Goal: Complete application form: Complete application form

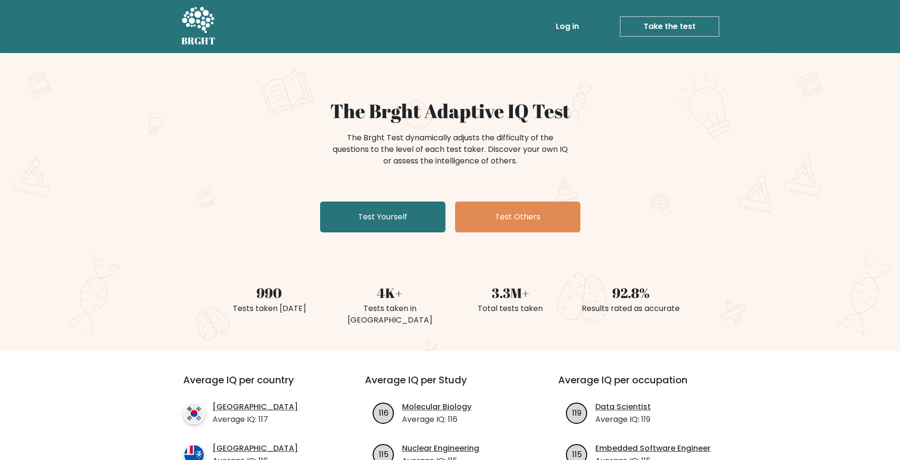
scroll to position [55, 0]
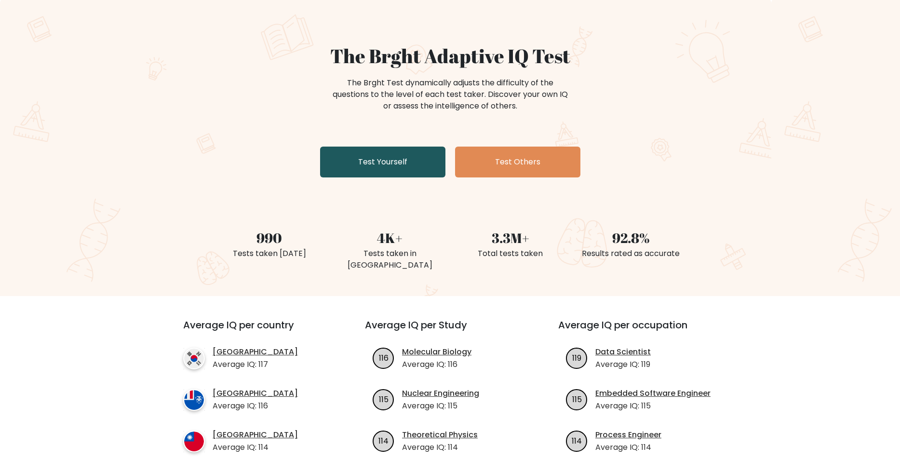
click at [355, 170] on link "Test Yourself" at bounding box center [382, 162] width 125 height 31
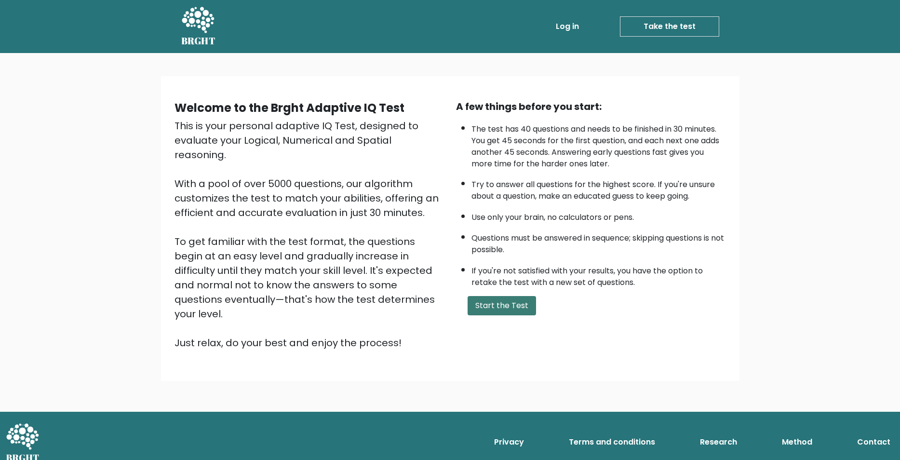
click at [481, 315] on button "Start the Test" at bounding box center [502, 305] width 68 height 19
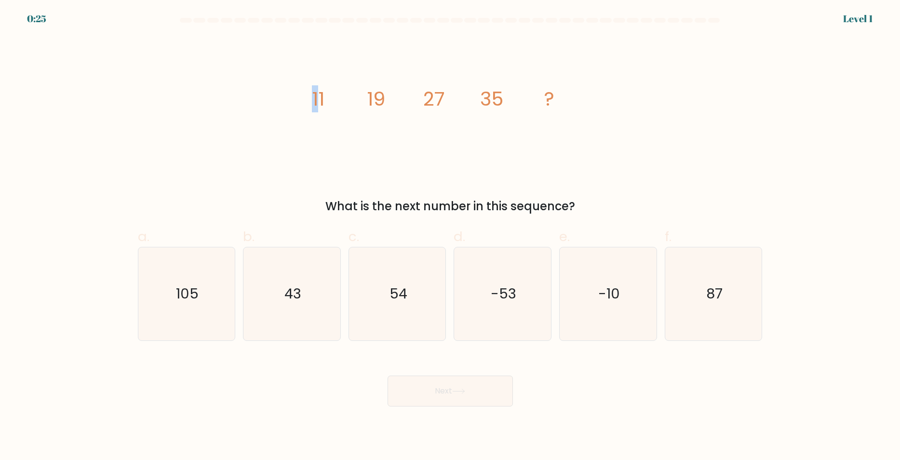
drag, startPoint x: 307, startPoint y: 101, endPoint x: 321, endPoint y: 99, distance: 14.6
click at [321, 99] on icon "image/svg+xml 11 19 27 35 ?" at bounding box center [450, 106] width 289 height 138
click at [323, 99] on tspan "11" at bounding box center [318, 98] width 13 height 27
click at [328, 101] on icon "image/svg+xml 11 19 27 35 ?" at bounding box center [450, 106] width 289 height 138
click at [279, 290] on icon "43" at bounding box center [291, 293] width 93 height 93
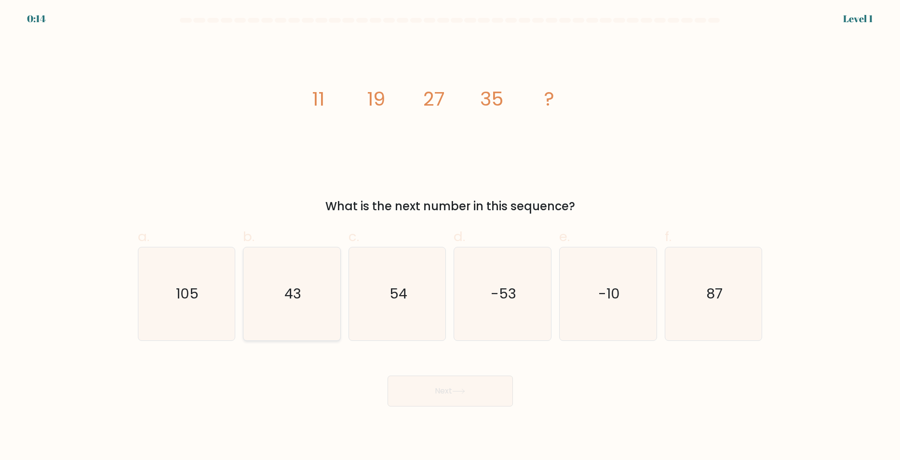
click at [450, 236] on input "b. 43" at bounding box center [450, 233] width 0 height 6
radio input "true"
click at [461, 379] on button "Next" at bounding box center [450, 390] width 125 height 31
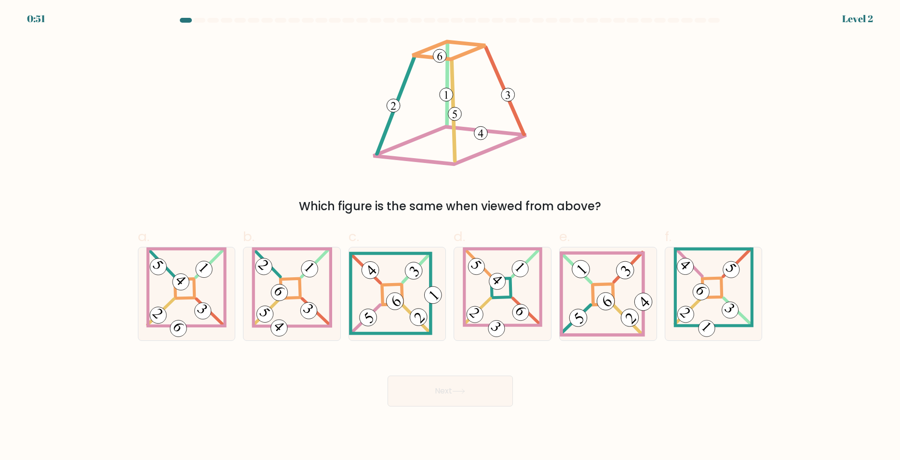
drag, startPoint x: 188, startPoint y: 19, endPoint x: 221, endPoint y: 68, distance: 59.1
click at [193, 23] on div at bounding box center [450, 22] width 636 height 9
drag, startPoint x: 308, startPoint y: 212, endPoint x: 703, endPoint y: 205, distance: 395.3
click at [702, 205] on div "Which figure is the same when viewed from above?" at bounding box center [450, 206] width 613 height 17
click at [703, 205] on div "Which figure is the same when viewed from above?" at bounding box center [450, 206] width 613 height 17
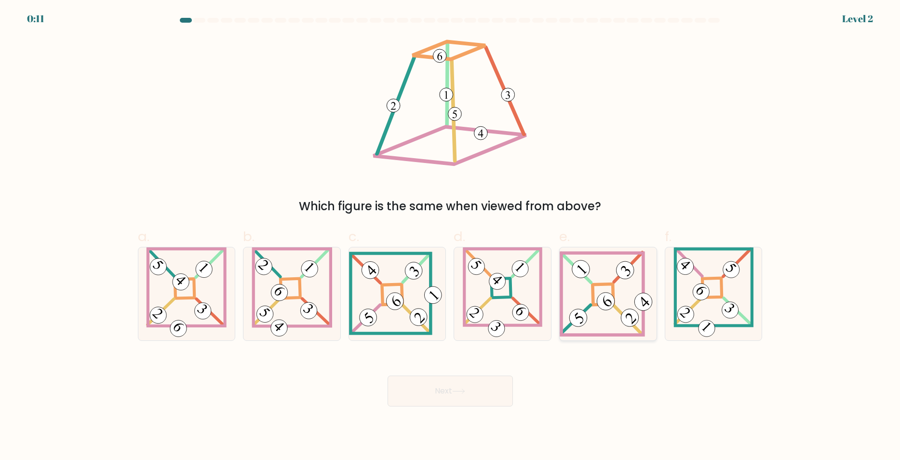
click at [628, 316] on 843 at bounding box center [629, 317] width 25 height 25
click at [451, 236] on input "e." at bounding box center [450, 233] width 0 height 6
radio input "true"
click at [419, 397] on button "Next" at bounding box center [450, 390] width 125 height 31
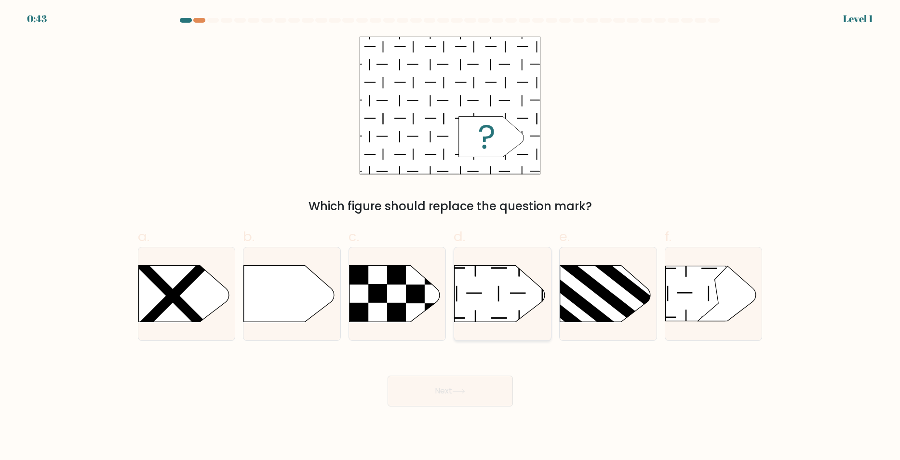
click at [494, 281] on icon at bounding box center [500, 293] width 91 height 56
click at [451, 236] on input "d." at bounding box center [450, 233] width 0 height 6
radio input "true"
click at [476, 395] on button "Next" at bounding box center [450, 390] width 125 height 31
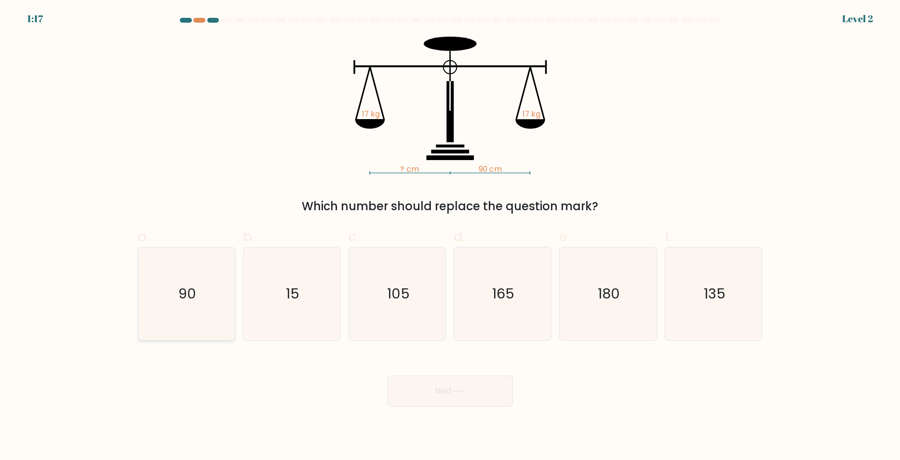
click at [201, 281] on icon "90" at bounding box center [186, 293] width 93 height 93
click at [506, 394] on button "Next" at bounding box center [450, 390] width 125 height 31
click at [169, 296] on icon "90" at bounding box center [186, 293] width 93 height 93
click at [450, 236] on input "a. 90" at bounding box center [450, 233] width 0 height 6
radio input "true"
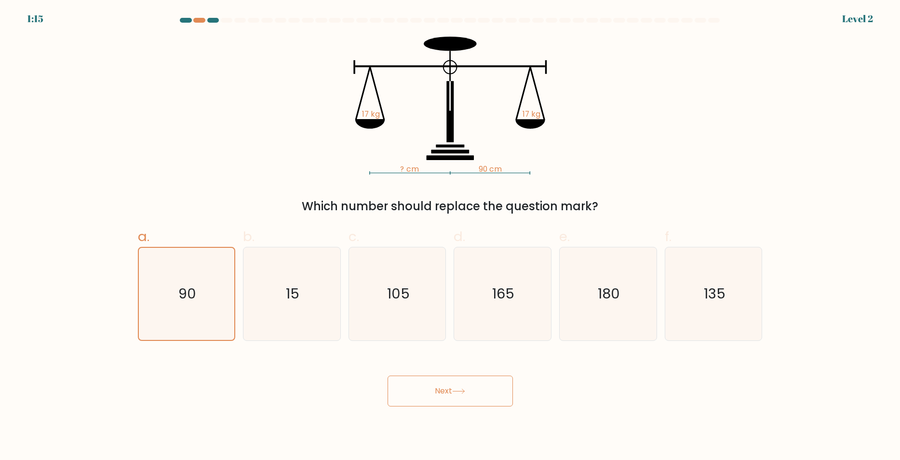
click at [450, 380] on button "Next" at bounding box center [450, 390] width 125 height 31
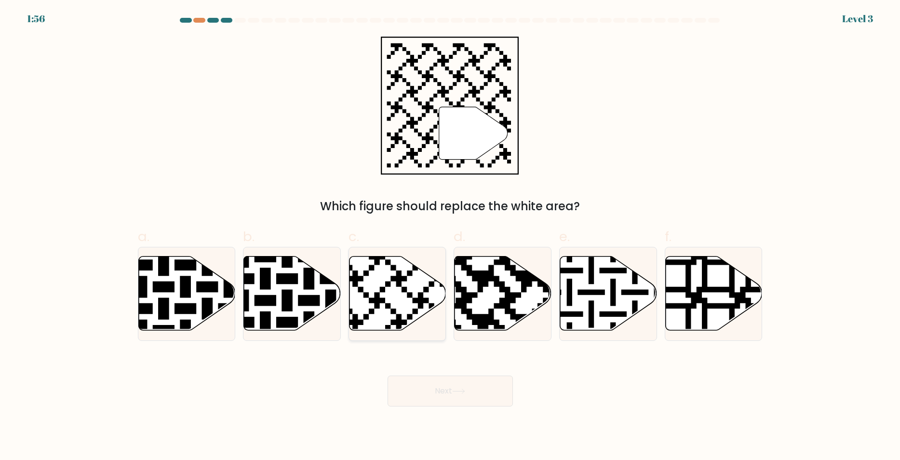
click at [404, 275] on icon at bounding box center [397, 293] width 97 height 74
click at [450, 236] on input "c." at bounding box center [450, 233] width 0 height 6
radio input "true"
click at [493, 379] on button "Next" at bounding box center [450, 390] width 125 height 31
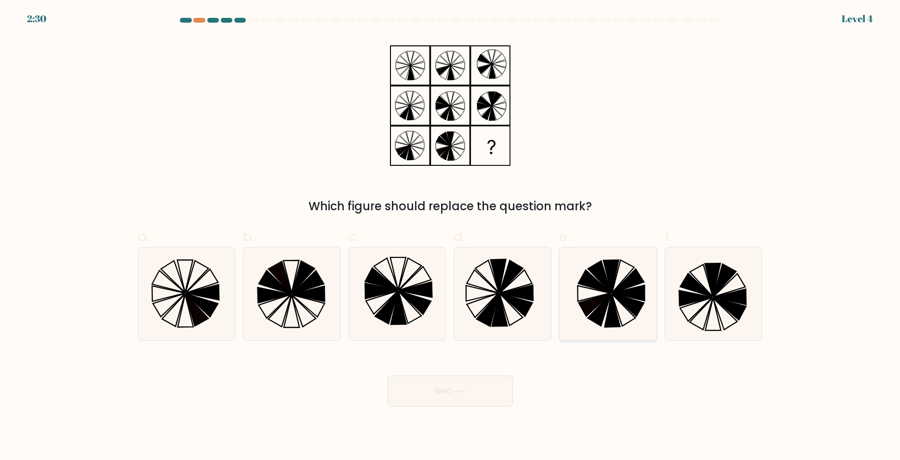
click at [596, 278] on icon at bounding box center [599, 276] width 23 height 32
click at [451, 236] on input "e." at bounding box center [450, 233] width 0 height 6
radio input "true"
click at [515, 285] on icon at bounding box center [502, 293] width 93 height 93
click at [451, 236] on input "d." at bounding box center [450, 233] width 0 height 6
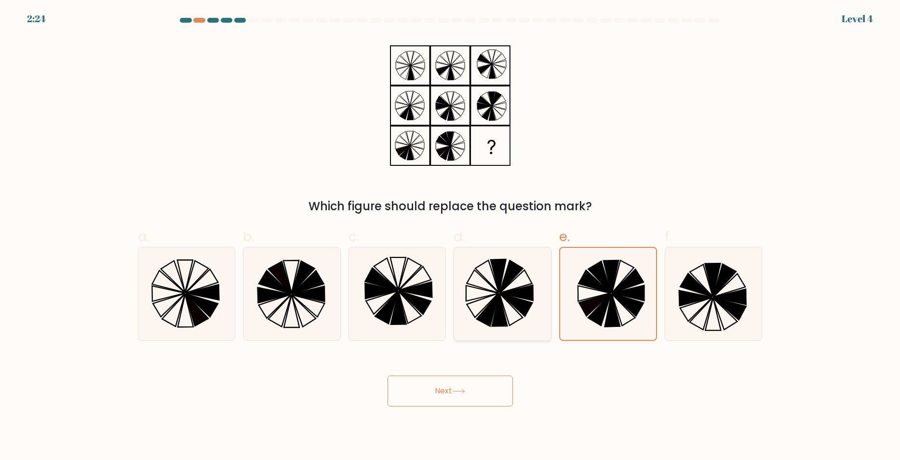
radio input "true"
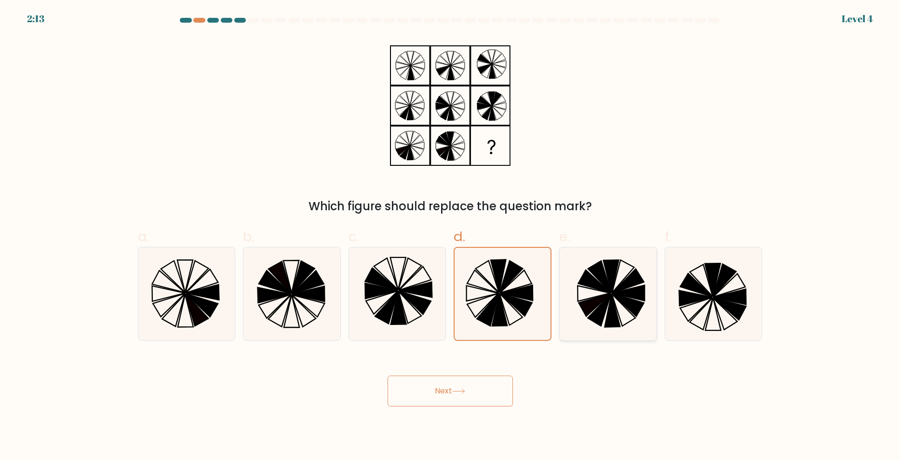
click at [587, 303] on icon at bounding box center [594, 304] width 32 height 23
click at [451, 236] on input "e." at bounding box center [450, 233] width 0 height 6
radio input "true"
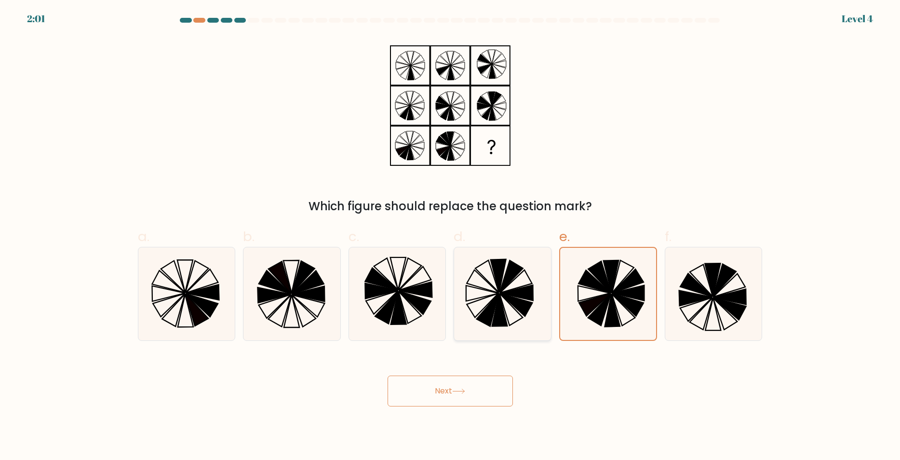
click at [507, 294] on icon at bounding box center [516, 292] width 33 height 15
click at [451, 236] on input "d." at bounding box center [450, 233] width 0 height 6
radio input "true"
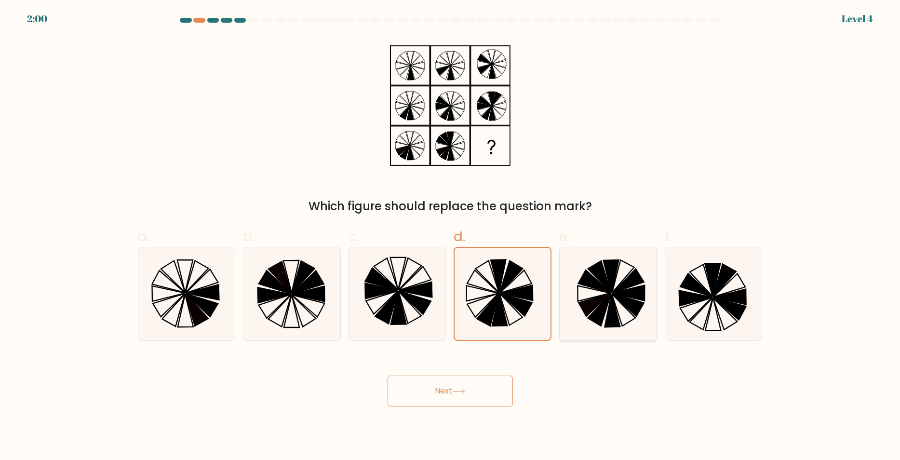
click at [652, 319] on icon at bounding box center [608, 293] width 93 height 93
click at [451, 236] on input "e." at bounding box center [450, 233] width 0 height 6
radio input "true"
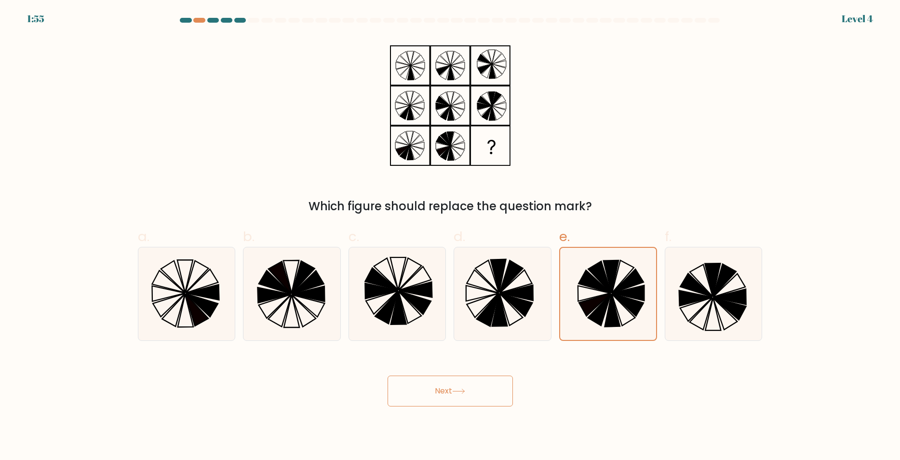
click at [481, 380] on button "Next" at bounding box center [450, 390] width 125 height 31
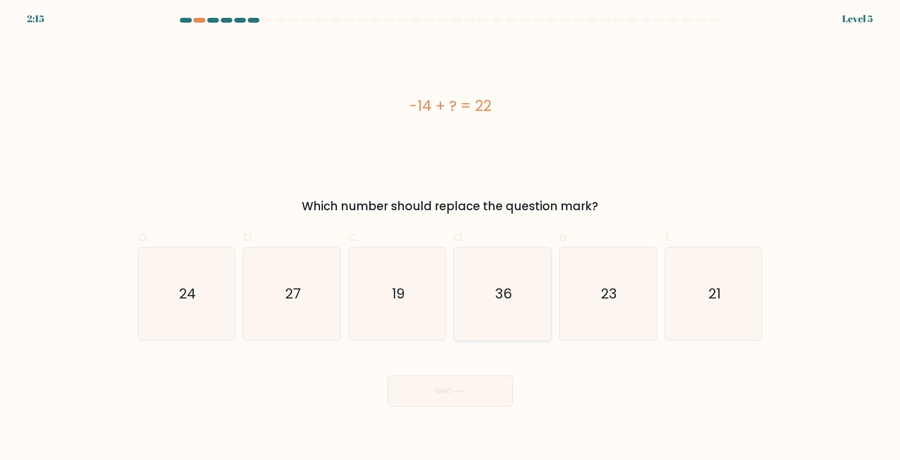
click at [488, 281] on icon "36" at bounding box center [502, 293] width 93 height 93
click at [451, 236] on input "d. 36" at bounding box center [450, 233] width 0 height 6
radio input "true"
click at [453, 389] on button "Next" at bounding box center [450, 390] width 125 height 31
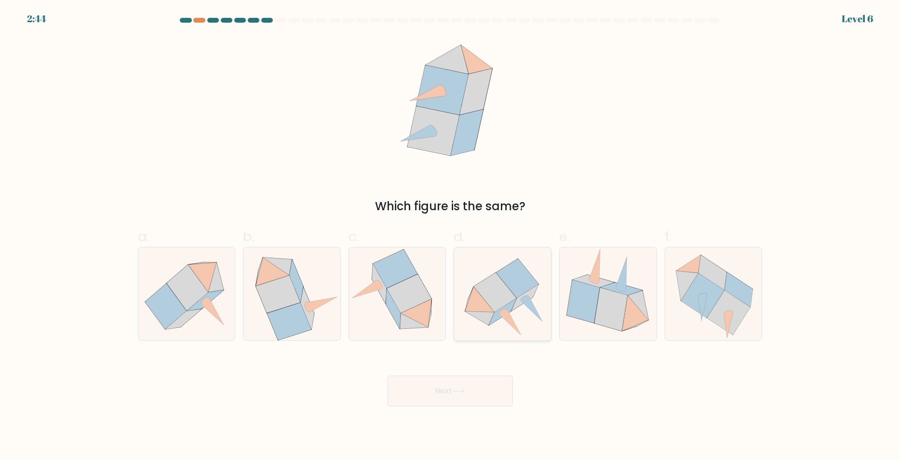
click at [521, 276] on icon at bounding box center [517, 277] width 42 height 39
click at [451, 236] on input "d." at bounding box center [450, 233] width 0 height 6
radio input "true"
click at [465, 390] on icon at bounding box center [458, 390] width 13 height 5
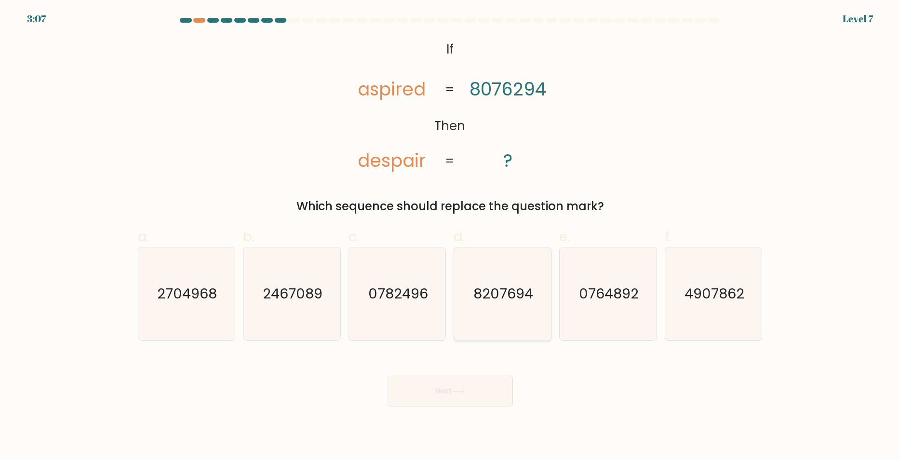
click at [472, 266] on icon "8207694" at bounding box center [502, 293] width 93 height 93
click at [451, 236] on input "d. 8207694" at bounding box center [450, 233] width 0 height 6
radio input "true"
click at [463, 405] on button "Next" at bounding box center [450, 390] width 125 height 31
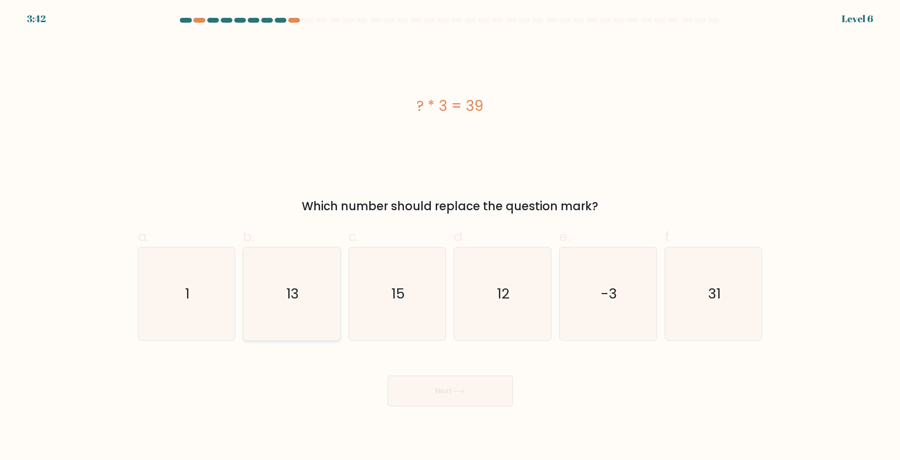
click at [286, 271] on icon "13" at bounding box center [291, 293] width 93 height 93
click at [450, 236] on input "b. 13" at bounding box center [450, 233] width 0 height 6
radio input "true"
click at [440, 382] on button "Next" at bounding box center [450, 390] width 125 height 31
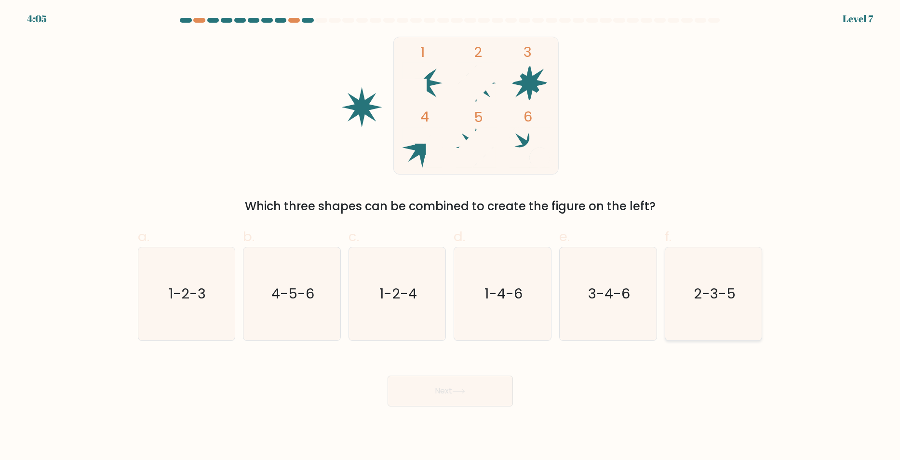
click at [692, 292] on icon "2-3-5" at bounding box center [713, 293] width 93 height 93
click at [451, 236] on input "f. 2-3-5" at bounding box center [450, 233] width 0 height 6
radio input "true"
click at [459, 383] on button "Next" at bounding box center [450, 390] width 125 height 31
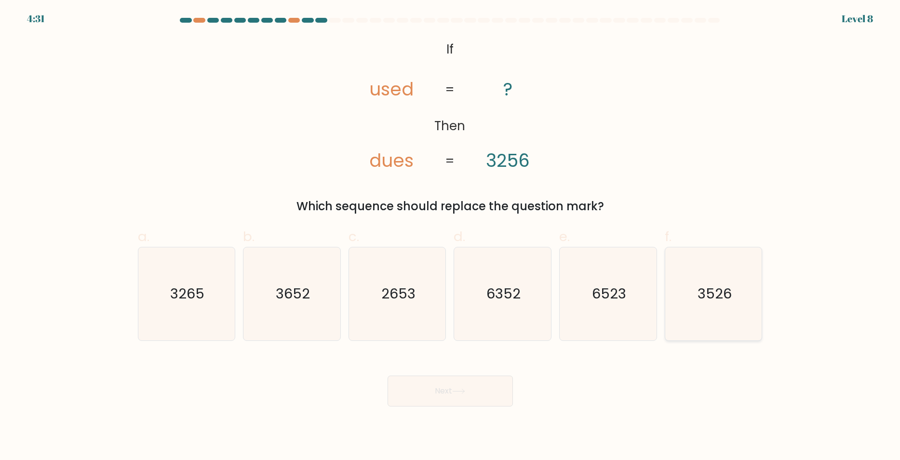
click at [701, 288] on text "3526" at bounding box center [714, 293] width 34 height 19
click at [451, 236] on input "f. 3526" at bounding box center [450, 233] width 0 height 6
radio input "true"
click at [318, 328] on icon "3652" at bounding box center [291, 293] width 93 height 93
click at [450, 236] on input "b. 3652" at bounding box center [450, 233] width 0 height 6
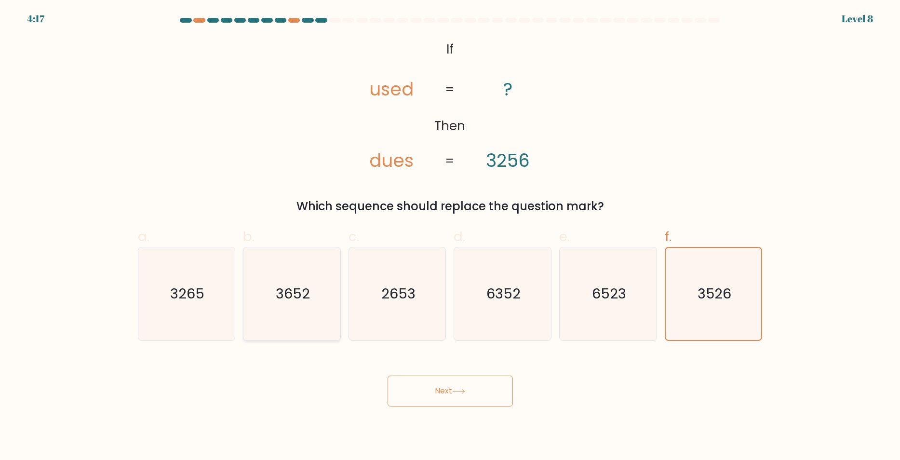
radio input "true"
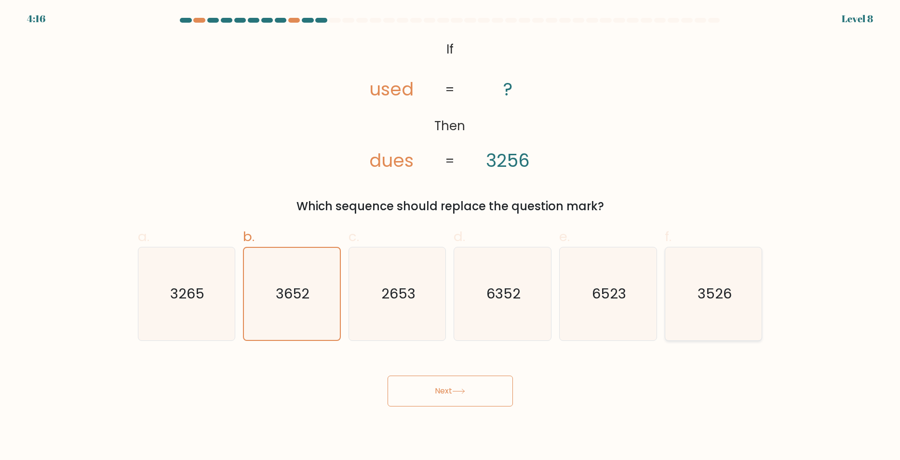
click at [730, 320] on icon "3526" at bounding box center [713, 293] width 93 height 93
click at [451, 236] on input "f. 3526" at bounding box center [450, 233] width 0 height 6
radio input "true"
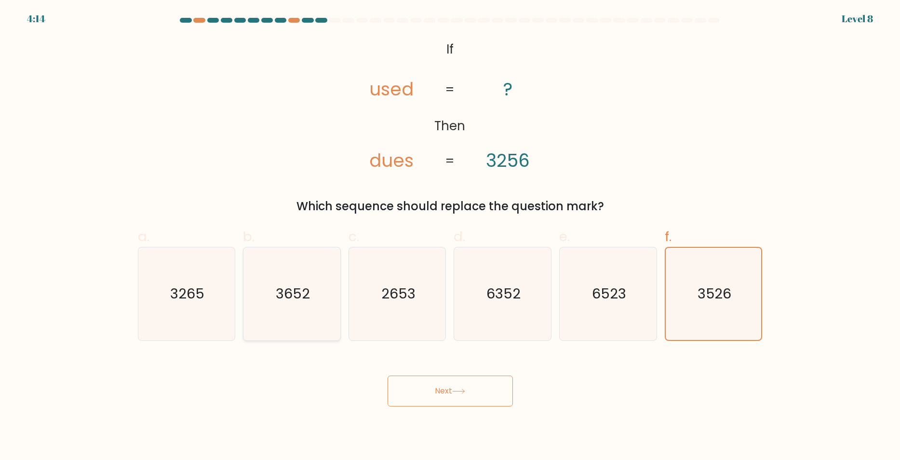
click at [284, 290] on text "3652" at bounding box center [293, 293] width 34 height 19
click at [450, 236] on input "b. 3652" at bounding box center [450, 233] width 0 height 6
radio input "true"
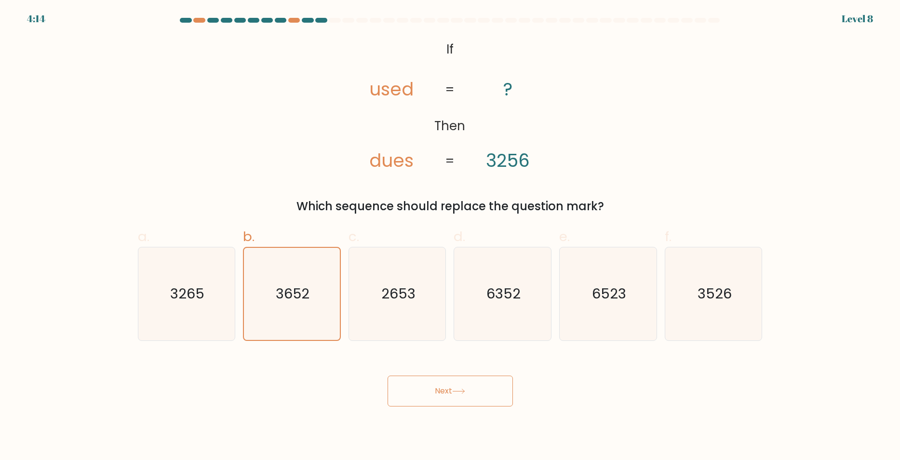
click at [412, 386] on button "Next" at bounding box center [450, 390] width 125 height 31
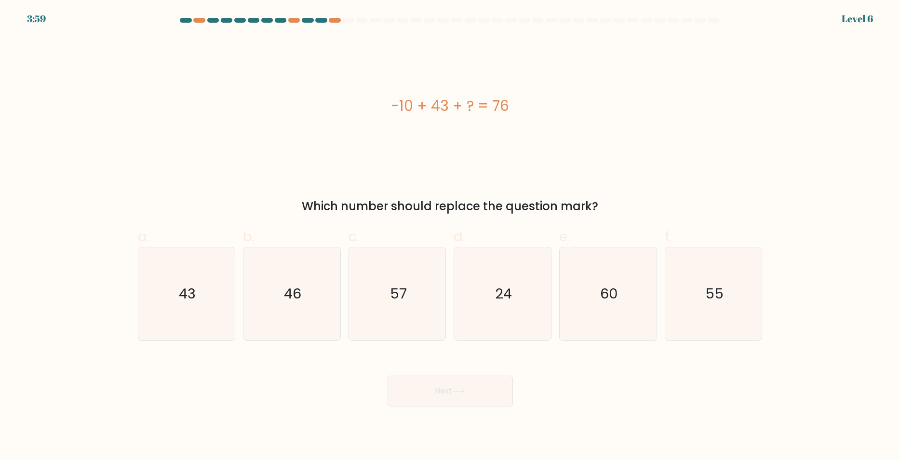
click at [294, 189] on div "-10 + 43 + ? = 76 Which number should replace the question mark?" at bounding box center [450, 126] width 636 height 178
click at [180, 270] on icon "43" at bounding box center [186, 293] width 93 height 93
click at [450, 236] on input "a. 43" at bounding box center [450, 233] width 0 height 6
radio input "true"
click at [458, 400] on button "Next" at bounding box center [450, 390] width 125 height 31
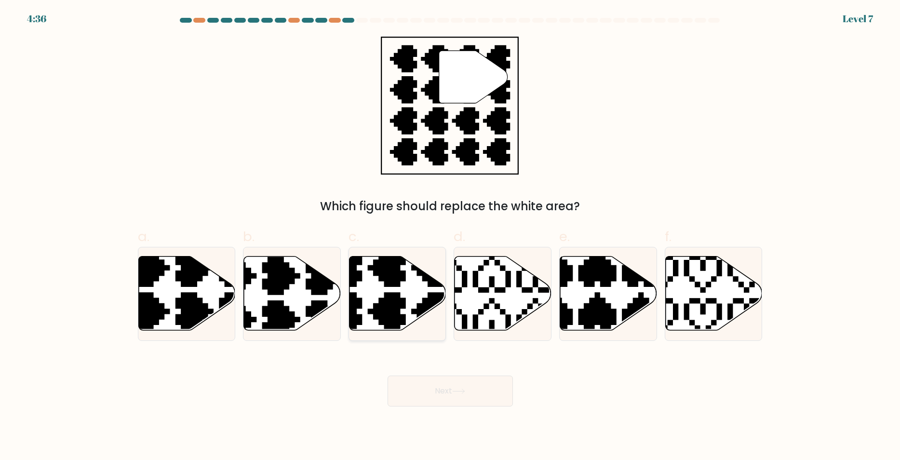
click at [386, 295] on icon at bounding box center [365, 333] width 170 height 170
click at [450, 236] on input "c." at bounding box center [450, 233] width 0 height 6
radio input "true"
click at [438, 384] on button "Next" at bounding box center [450, 390] width 125 height 31
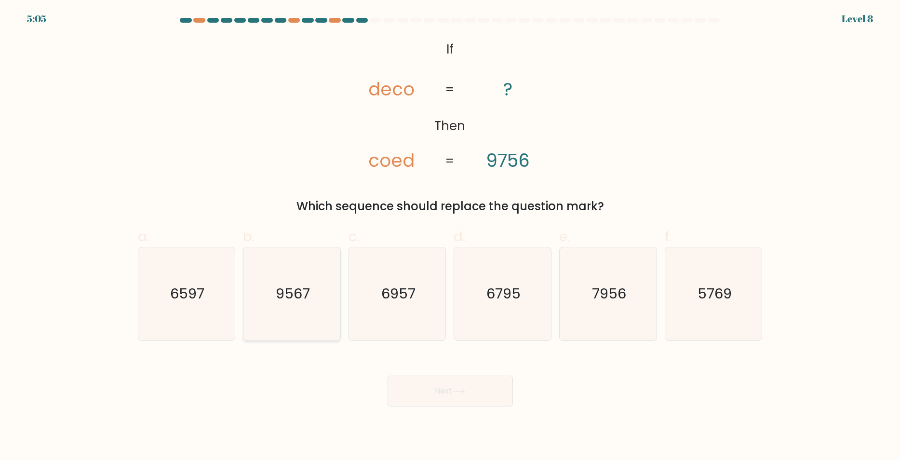
click at [332, 267] on icon "9567" at bounding box center [291, 293] width 93 height 93
click at [450, 236] on input "b. 9567" at bounding box center [450, 233] width 0 height 6
radio input "true"
click at [510, 411] on body "5:04 Level 8 If" at bounding box center [450, 230] width 900 height 460
click at [505, 404] on button "Next" at bounding box center [450, 390] width 125 height 31
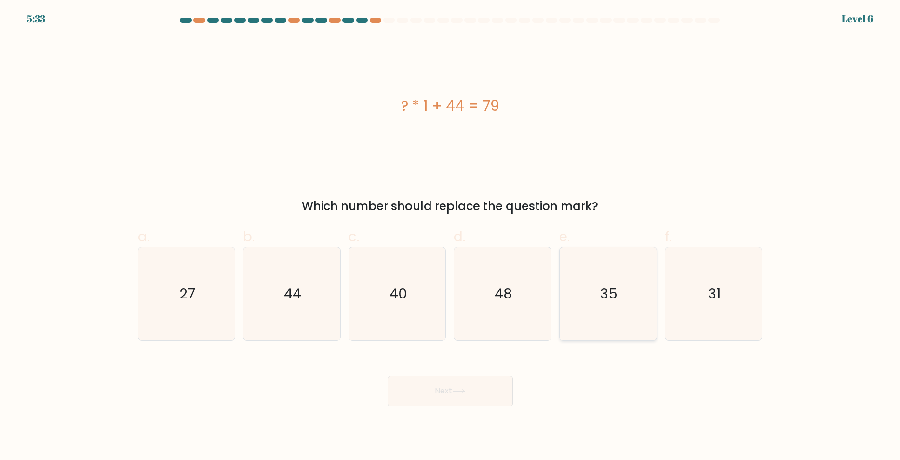
click at [595, 289] on icon "35" at bounding box center [608, 293] width 93 height 93
click at [451, 236] on input "e. 35" at bounding box center [450, 233] width 0 height 6
radio input "true"
click at [435, 379] on button "Next" at bounding box center [450, 390] width 125 height 31
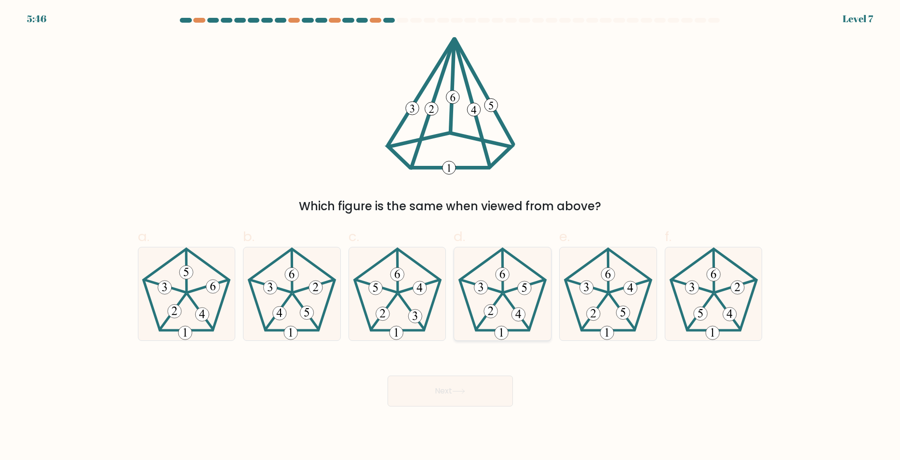
click at [544, 301] on icon at bounding box center [502, 293] width 93 height 93
click at [451, 236] on input "d." at bounding box center [450, 233] width 0 height 6
radio input "true"
click at [446, 388] on button "Next" at bounding box center [450, 390] width 125 height 31
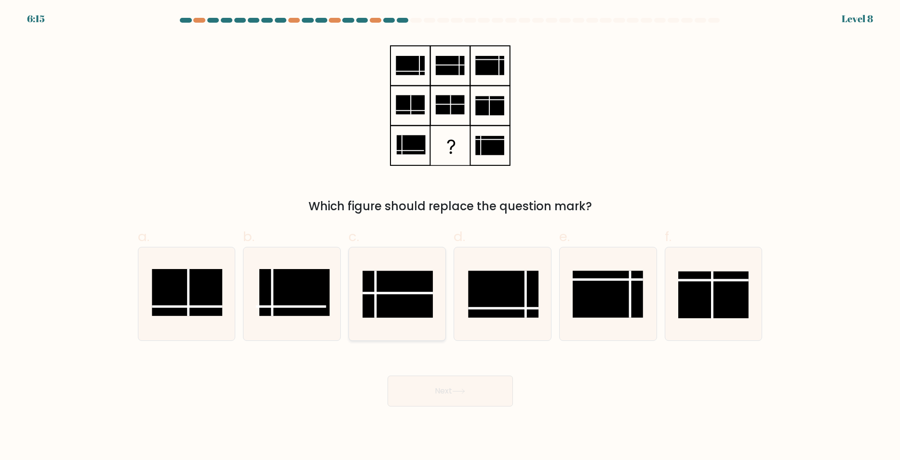
click at [399, 304] on rect at bounding box center [397, 293] width 70 height 47
click at [450, 236] on input "c." at bounding box center [450, 233] width 0 height 6
radio input "true"
click at [433, 397] on button "Next" at bounding box center [450, 390] width 125 height 31
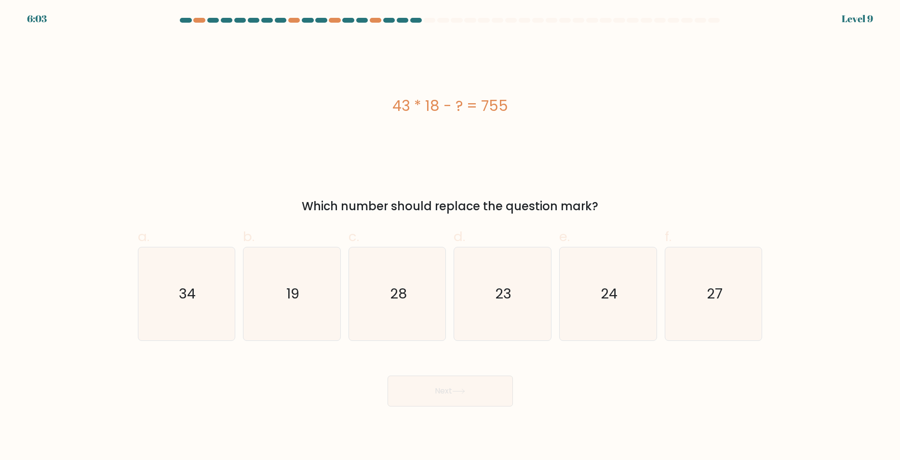
click at [215, 194] on div "43 * 18 - ? = 755 Which number should replace the question mark?" at bounding box center [450, 126] width 636 height 178
click at [280, 272] on icon "19" at bounding box center [291, 293] width 93 height 93
click at [450, 236] on input "b. 19" at bounding box center [450, 233] width 0 height 6
radio input "true"
click at [445, 381] on button "Next" at bounding box center [450, 390] width 125 height 31
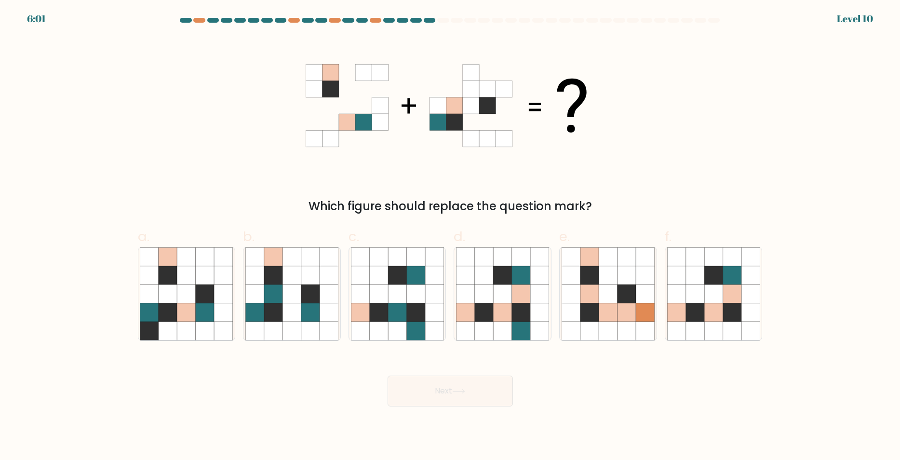
drag, startPoint x: 521, startPoint y: 281, endPoint x: 461, endPoint y: 366, distance: 104.0
click at [521, 281] on icon at bounding box center [521, 275] width 18 height 18
click at [451, 236] on input "d." at bounding box center [450, 233] width 0 height 6
radio input "true"
click at [423, 399] on button "Next" at bounding box center [450, 390] width 125 height 31
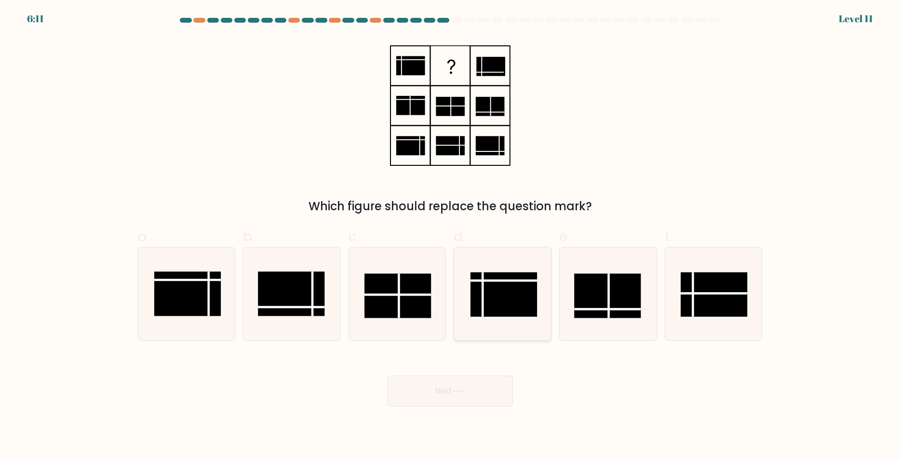
click at [509, 290] on rect at bounding box center [503, 294] width 67 height 44
click at [451, 236] on input "d." at bounding box center [450, 233] width 0 height 6
radio input "true"
click at [440, 393] on button "Next" at bounding box center [450, 390] width 125 height 31
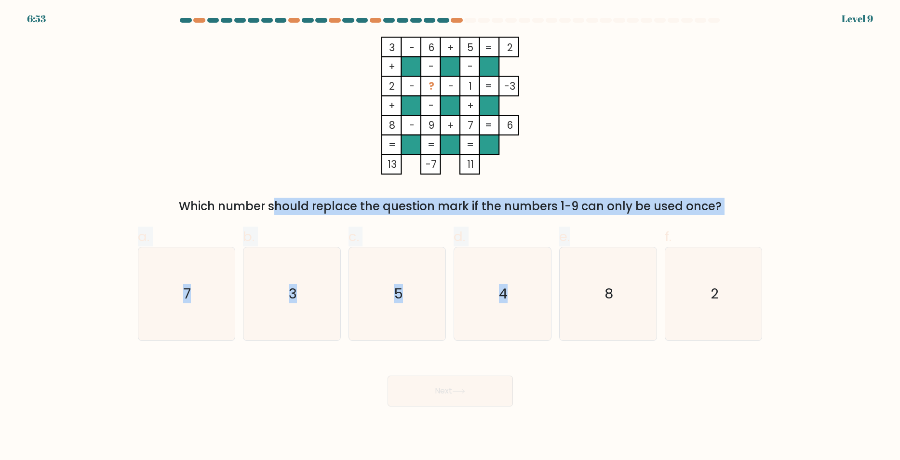
drag, startPoint x: 164, startPoint y: 199, endPoint x: 711, endPoint y: 219, distance: 547.0
click at [690, 215] on div "3 - 6 + 5 2 + - - 2 - ? - 1 -3 + - + 8 - 9 + 7 = 6 = = = = 13 -7 11 = Which num…" at bounding box center [450, 126] width 636 height 178
click at [712, 217] on form at bounding box center [450, 212] width 900 height 388
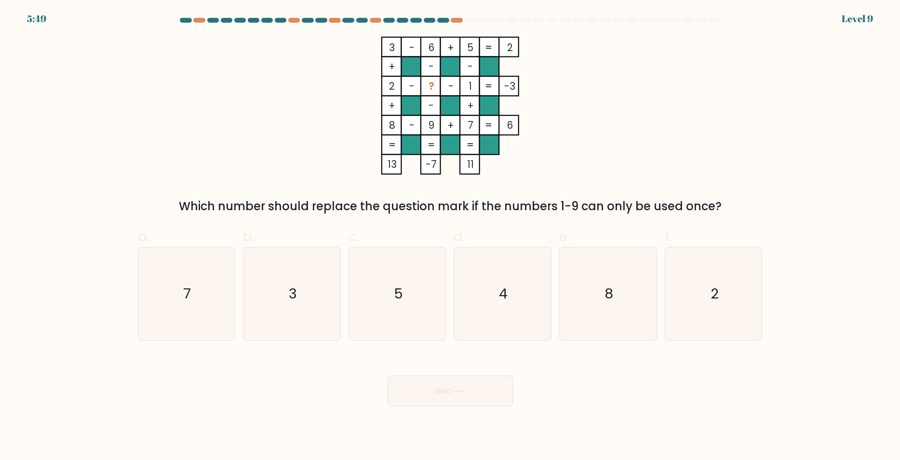
click at [259, 143] on div "3 - 6 + 5 2 + - - 2 - ? - 1 -3 + - + 8 - 9 + 7 = 6 = = = = 13 -7 11 = Which num…" at bounding box center [450, 126] width 636 height 178
click at [508, 286] on icon "4" at bounding box center [502, 293] width 93 height 93
click at [451, 236] on input "d. 4" at bounding box center [450, 233] width 0 height 6
radio input "true"
click at [499, 385] on button "Next" at bounding box center [450, 390] width 125 height 31
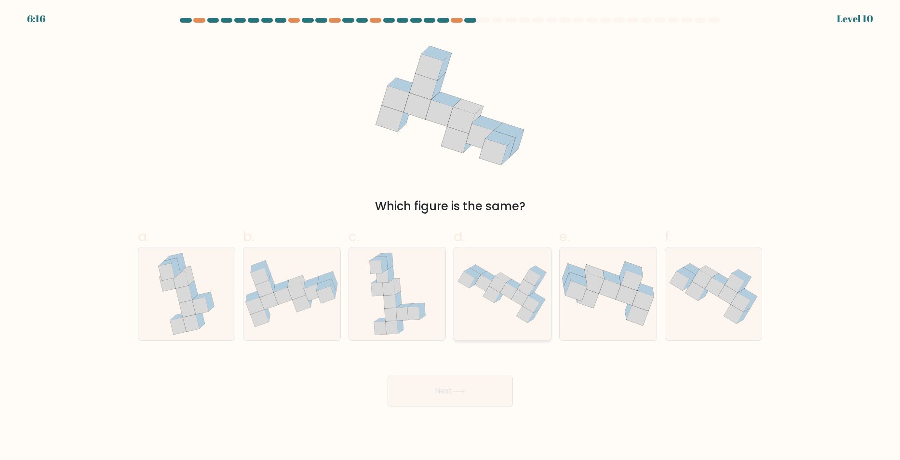
click at [461, 288] on icon at bounding box center [502, 293] width 97 height 69
click at [451, 236] on input "d." at bounding box center [450, 233] width 0 height 6
radio input "true"
click at [484, 396] on button "Next" at bounding box center [450, 390] width 125 height 31
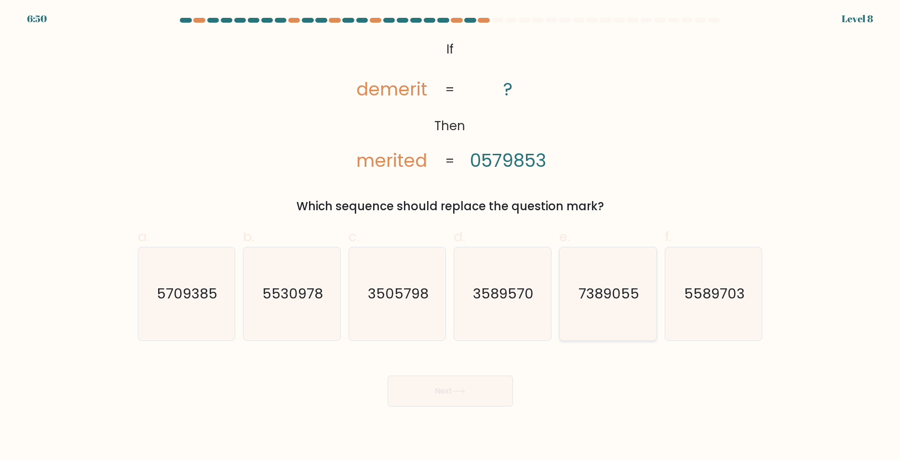
click at [640, 285] on icon "7389055" at bounding box center [608, 293] width 93 height 93
click at [451, 236] on input "e. 7389055" at bounding box center [450, 233] width 0 height 6
radio input "true"
click at [375, 290] on text "3505798" at bounding box center [398, 293] width 61 height 19
click at [450, 236] on input "c. 3505798" at bounding box center [450, 233] width 0 height 6
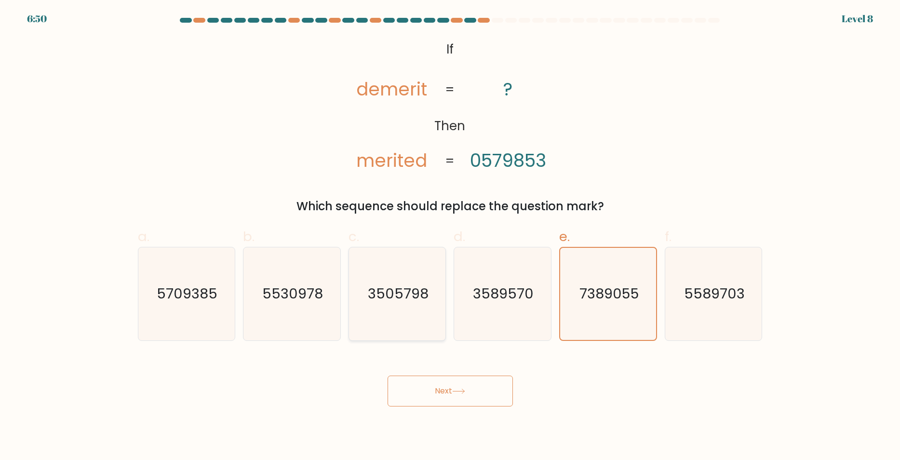
radio input "true"
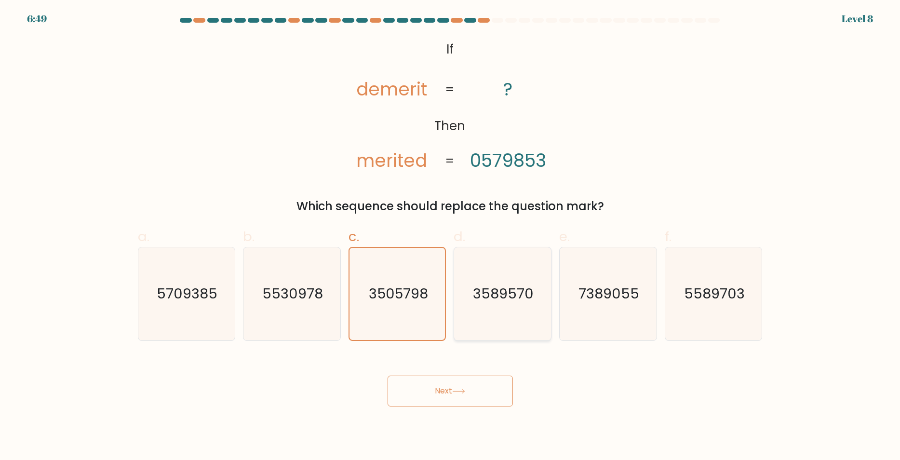
click at [535, 288] on icon "3589570" at bounding box center [502, 293] width 93 height 93
click at [451, 236] on input "d. 3589570" at bounding box center [450, 233] width 0 height 6
radio input "true"
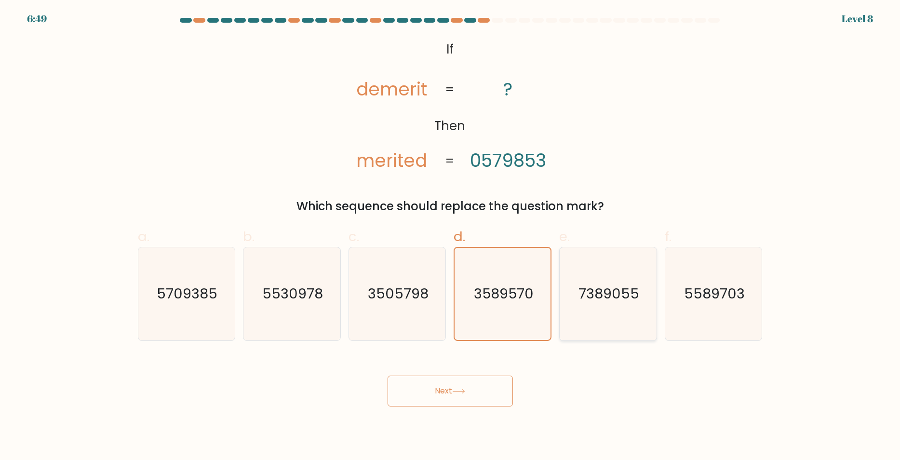
click at [650, 288] on icon "7389055" at bounding box center [608, 293] width 93 height 93
click at [451, 236] on input "e. 7389055" at bounding box center [450, 233] width 0 height 6
radio input "true"
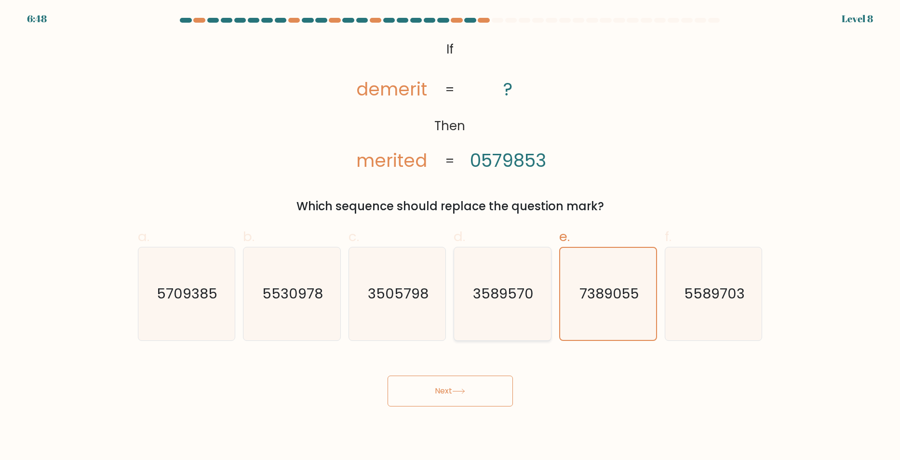
click at [519, 289] on text "3589570" at bounding box center [503, 293] width 61 height 19
click at [451, 236] on input "d. 3589570" at bounding box center [450, 233] width 0 height 6
radio input "true"
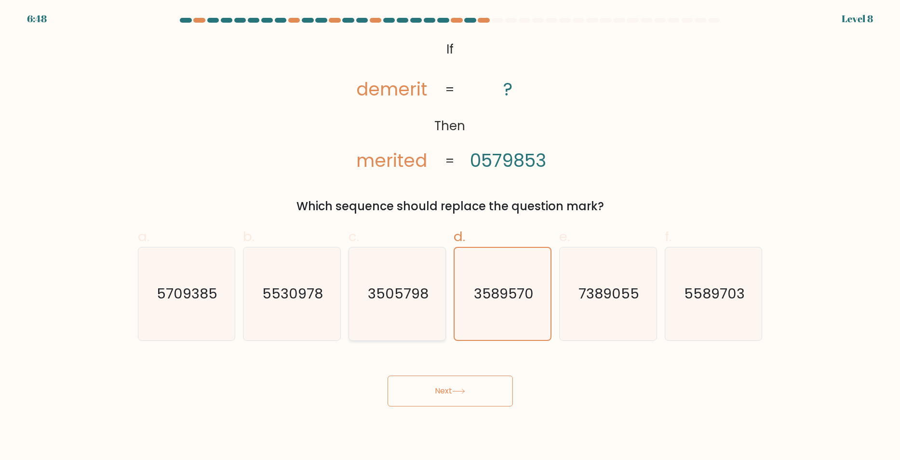
click at [411, 296] on text "3505798" at bounding box center [398, 293] width 61 height 19
click at [450, 236] on input "c. 3505798" at bounding box center [450, 233] width 0 height 6
radio input "true"
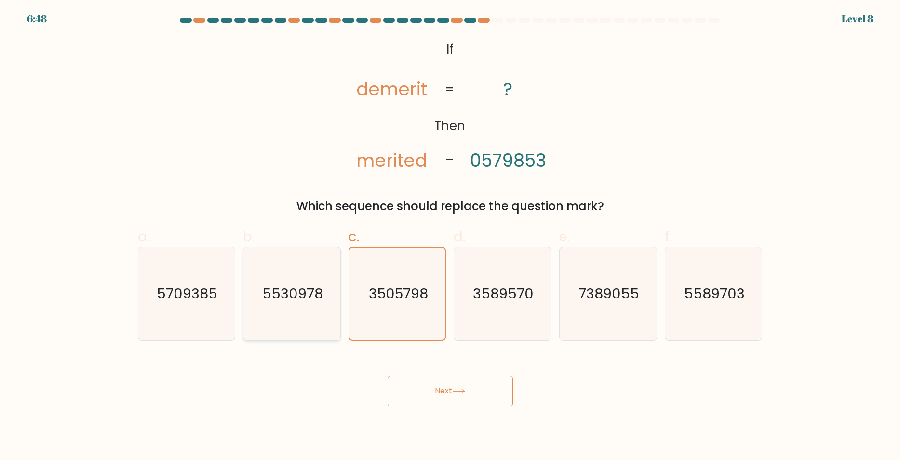
drag, startPoint x: 322, startPoint y: 290, endPoint x: 457, endPoint y: 283, distance: 135.1
click at [321, 290] on text "5530978" at bounding box center [292, 293] width 61 height 19
click at [450, 236] on input "b. 5530978" at bounding box center [450, 233] width 0 height 6
radio input "true"
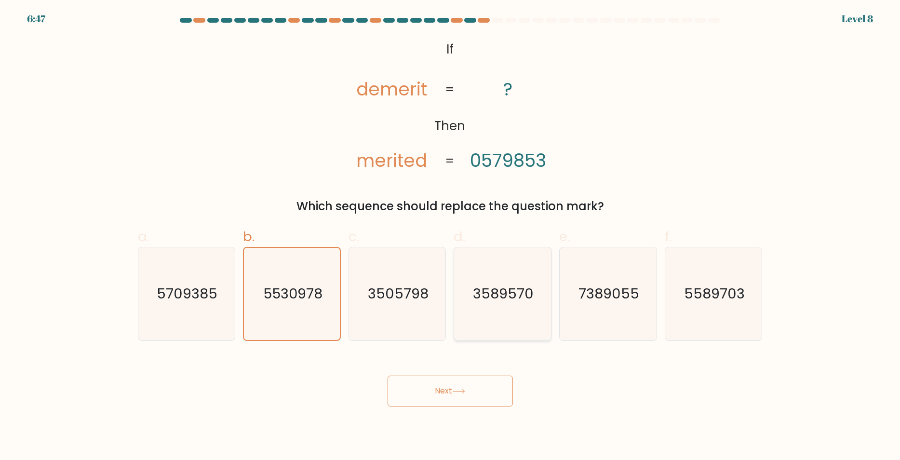
click at [457, 283] on icon "3589570" at bounding box center [502, 293] width 93 height 93
click at [451, 236] on input "d. 3589570" at bounding box center [450, 233] width 0 height 6
radio input "true"
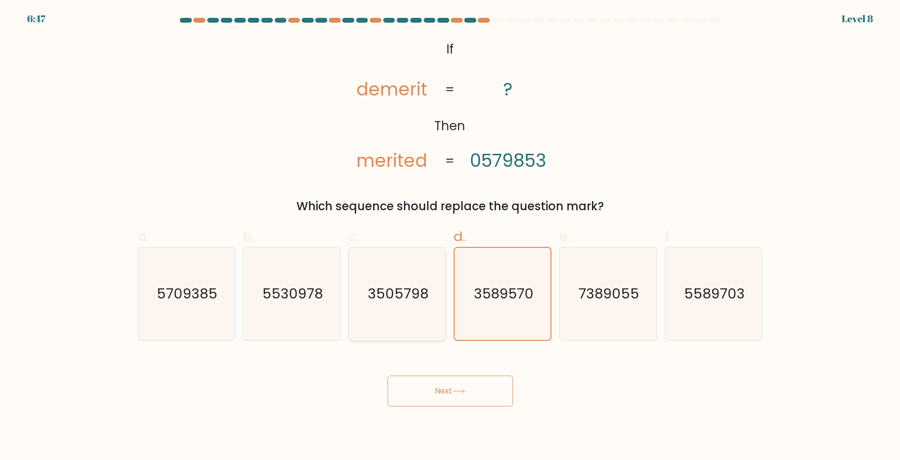
click at [375, 288] on text "3505798" at bounding box center [398, 293] width 61 height 19
click at [450, 236] on input "c. 3505798" at bounding box center [450, 233] width 0 height 6
radio input "true"
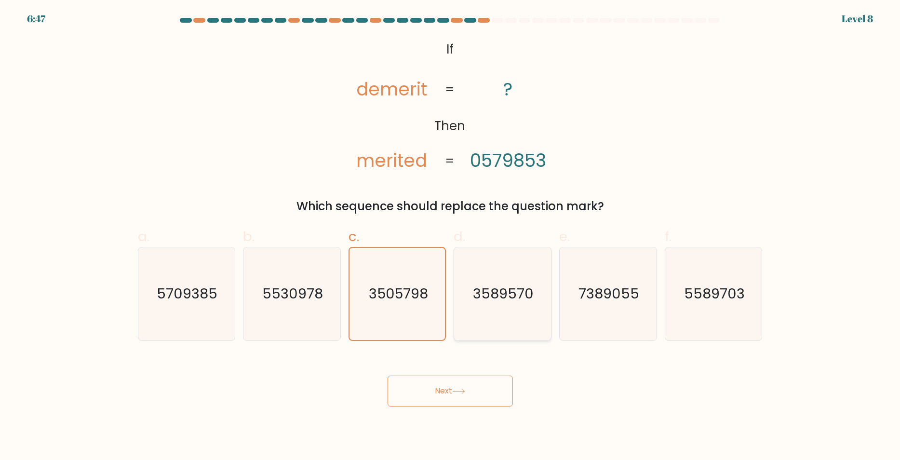
drag, startPoint x: 325, startPoint y: 289, endPoint x: 460, endPoint y: 289, distance: 135.0
click at [378, 289] on div "a. 5709385 b. 5530978 c. 3505798 d." at bounding box center [450, 279] width 632 height 121
click at [542, 289] on icon "3589570" at bounding box center [502, 293] width 93 height 93
click at [451, 236] on input "d. 3589570" at bounding box center [450, 233] width 0 height 6
radio input "true"
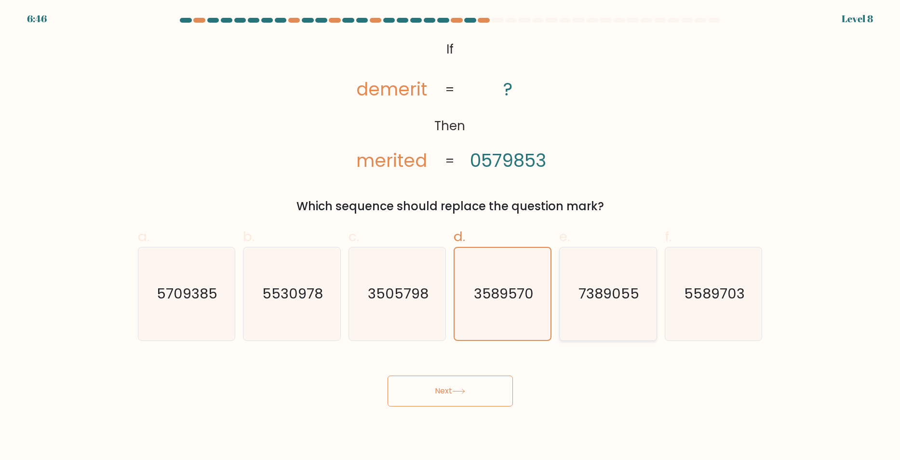
click at [628, 295] on text "7389055" at bounding box center [608, 293] width 61 height 19
click at [451, 236] on input "e. 7389055" at bounding box center [450, 233] width 0 height 6
radio input "true"
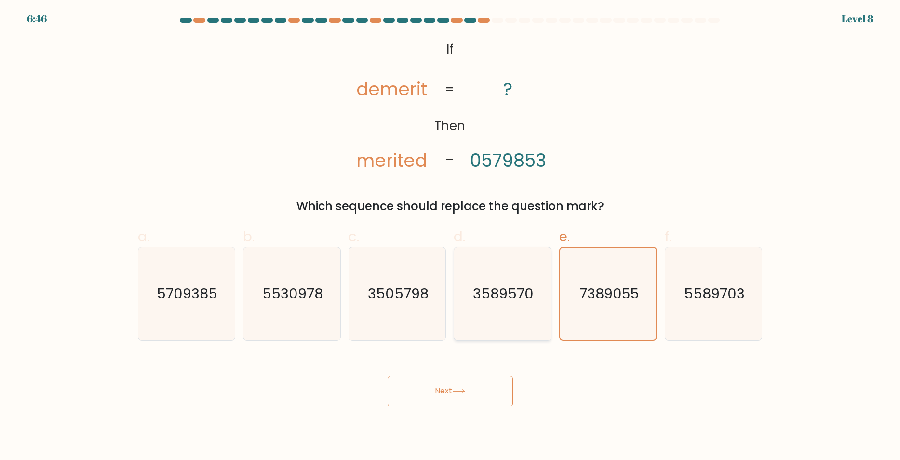
drag, startPoint x: 285, startPoint y: 304, endPoint x: 480, endPoint y: 312, distance: 194.9
click at [285, 305] on icon "5530978" at bounding box center [291, 293] width 93 height 93
click at [450, 236] on input "b. 5530978" at bounding box center [450, 233] width 0 height 6
radio input "true"
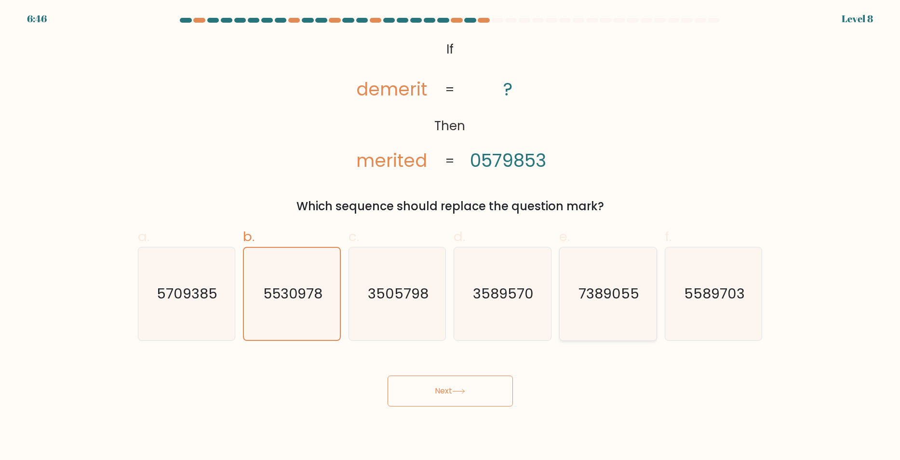
click at [584, 312] on icon "7389055" at bounding box center [608, 293] width 93 height 93
click at [451, 236] on input "e. 7389055" at bounding box center [450, 233] width 0 height 6
radio input "true"
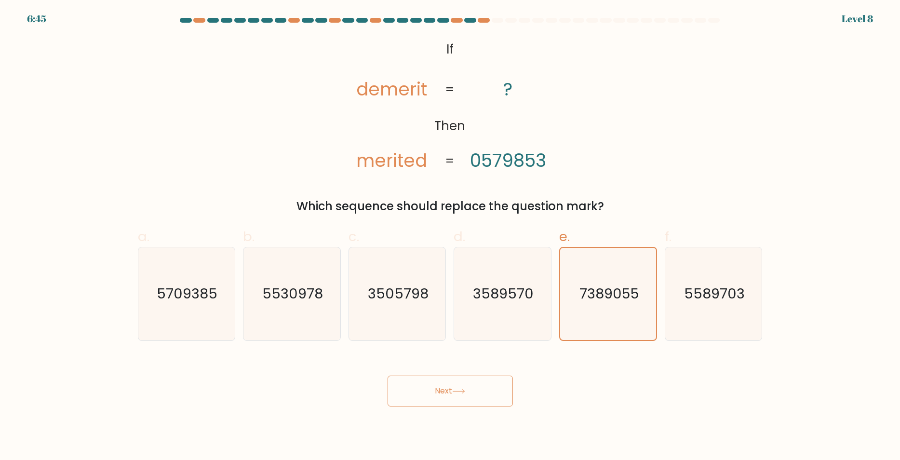
click at [428, 394] on button "Next" at bounding box center [450, 390] width 125 height 31
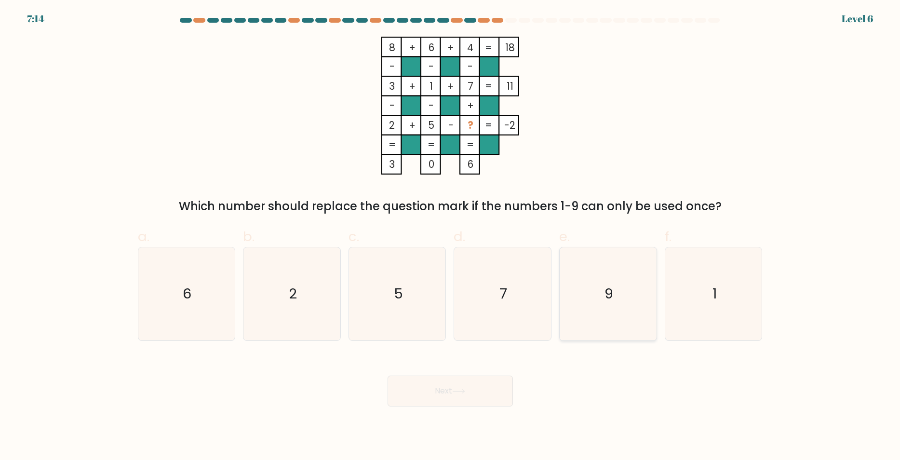
click at [600, 262] on icon "9" at bounding box center [608, 293] width 93 height 93
click at [451, 236] on input "e. 9" at bounding box center [450, 233] width 0 height 6
radio input "true"
click at [488, 387] on button "Next" at bounding box center [450, 390] width 125 height 31
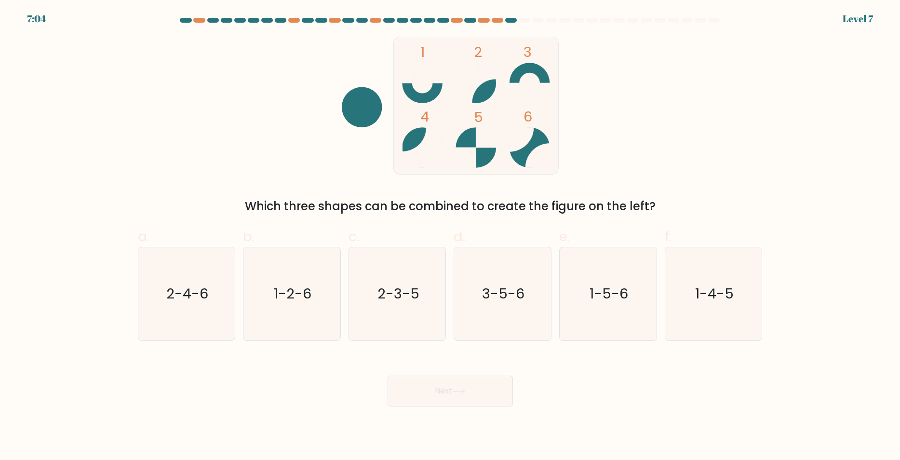
drag, startPoint x: 529, startPoint y: 147, endPoint x: 501, endPoint y: 142, distance: 28.3
click at [501, 143] on icon "1 2 3 4 5 6" at bounding box center [450, 106] width 259 height 138
click at [200, 304] on icon "2-4-6" at bounding box center [186, 293] width 93 height 93
click at [450, 236] on input "a. 2-4-6" at bounding box center [450, 233] width 0 height 6
radio input "true"
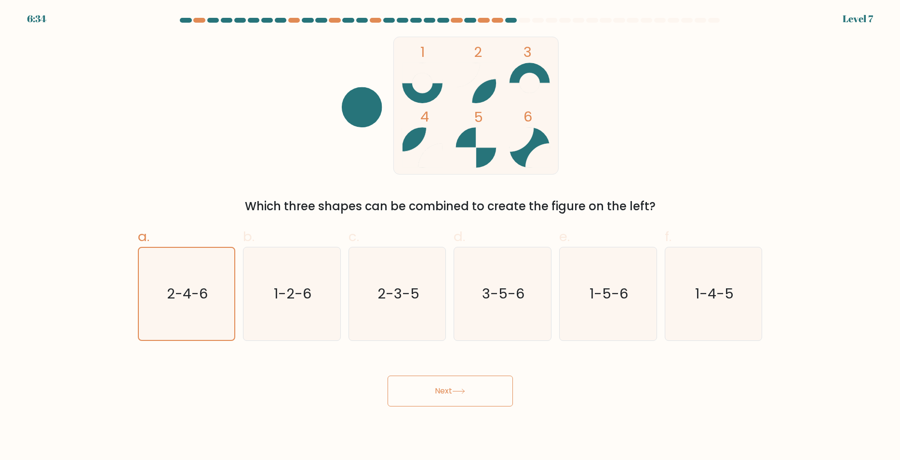
click at [483, 378] on button "Next" at bounding box center [450, 390] width 125 height 31
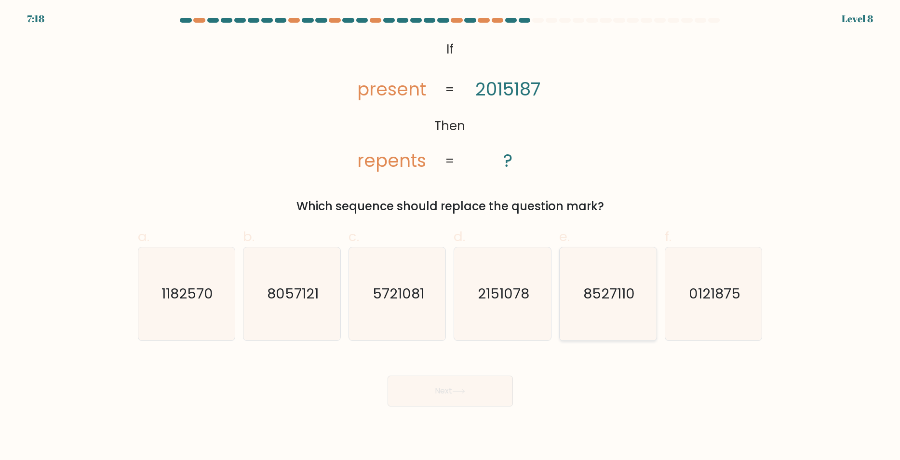
click at [654, 269] on icon "8527110" at bounding box center [608, 293] width 93 height 93
click at [451, 236] on input "e. 8527110" at bounding box center [450, 233] width 0 height 6
radio input "true"
click at [501, 279] on icon "2151078" at bounding box center [502, 293] width 93 height 93
click at [451, 236] on input "d. 2151078" at bounding box center [450, 233] width 0 height 6
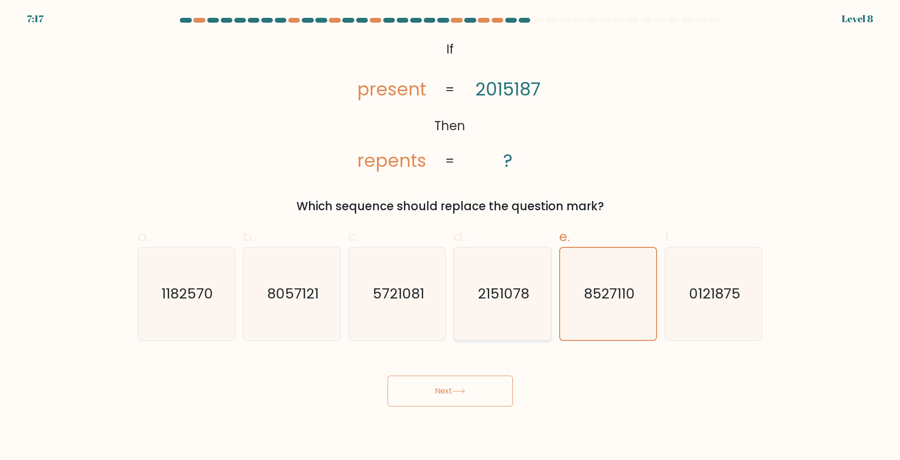
radio input "true"
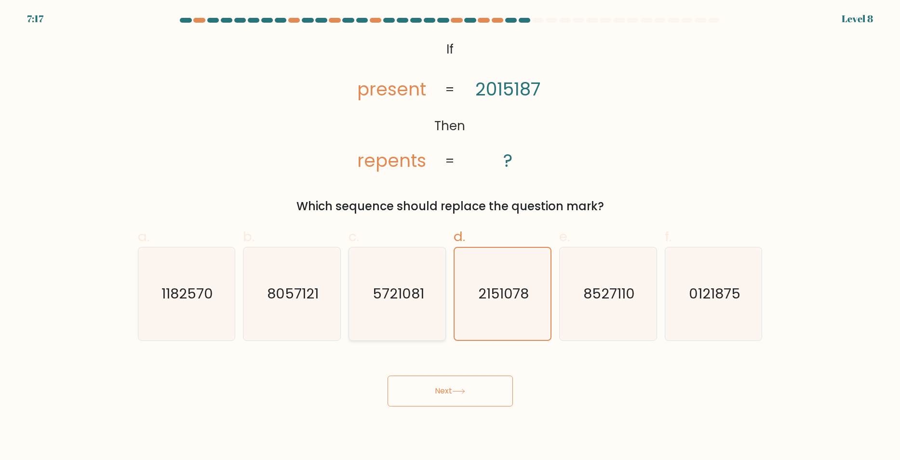
click at [398, 286] on text "5721081" at bounding box center [399, 293] width 52 height 19
click at [450, 236] on input "c. 5721081" at bounding box center [450, 233] width 0 height 6
radio input "true"
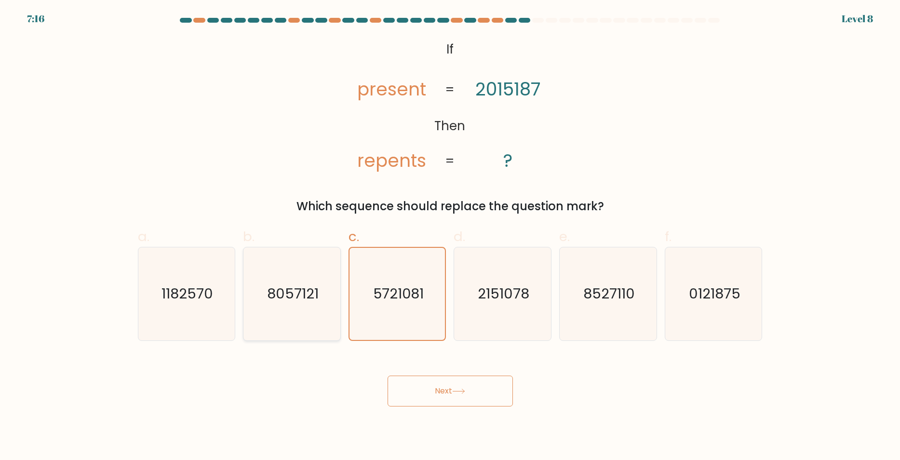
click at [271, 290] on text "8057121" at bounding box center [293, 293] width 52 height 19
click at [450, 236] on input "b. 8057121" at bounding box center [450, 233] width 0 height 6
radio input "true"
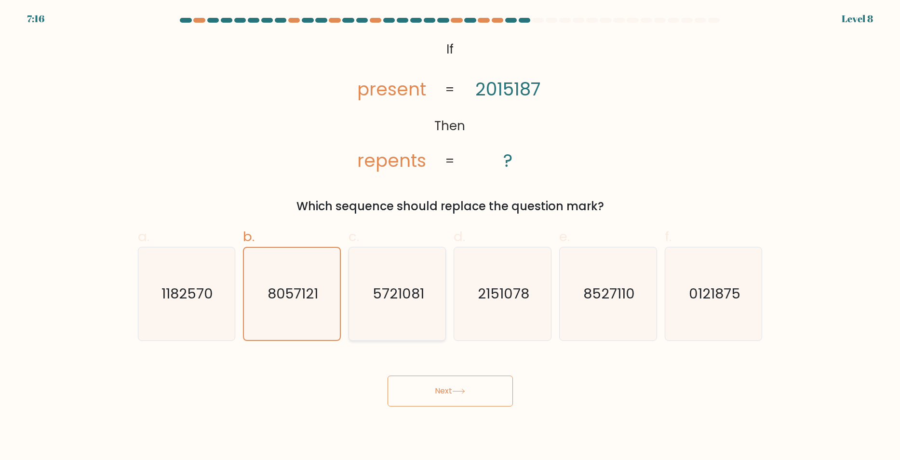
click at [445, 311] on div "5721081" at bounding box center [397, 294] width 98 height 94
click at [450, 236] on input "c. 5721081" at bounding box center [450, 233] width 0 height 6
radio input "true"
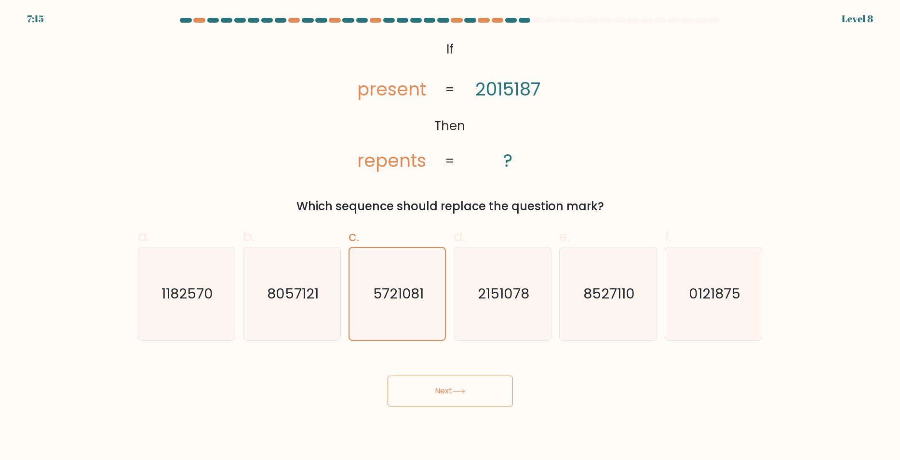
click at [439, 381] on button "Next" at bounding box center [450, 390] width 125 height 31
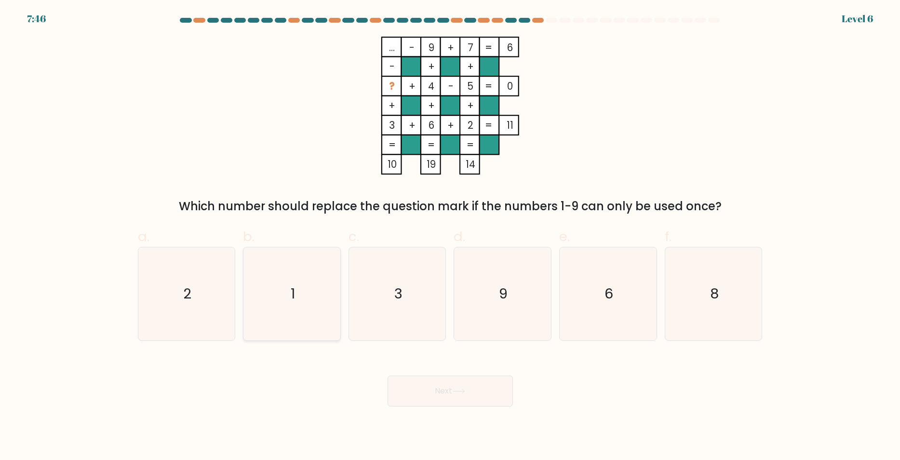
click at [272, 280] on icon "1" at bounding box center [291, 293] width 93 height 93
click at [450, 236] on input "b. 1" at bounding box center [450, 233] width 0 height 6
radio input "true"
click at [456, 387] on button "Next" at bounding box center [450, 390] width 125 height 31
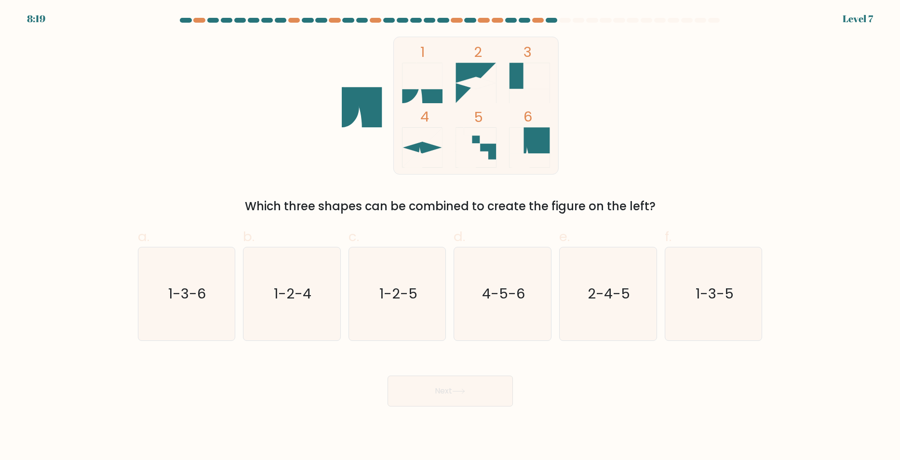
drag, startPoint x: 250, startPoint y: 204, endPoint x: 649, endPoint y: 197, distance: 399.1
click at [633, 200] on div "Which three shapes can be combined to create the figure on the left?" at bounding box center [450, 206] width 613 height 17
click at [650, 197] on div "1 2 3 4 5 6 Which three shapes can be combined to create the figure on the left?" at bounding box center [450, 126] width 636 height 178
drag, startPoint x: 247, startPoint y: 209, endPoint x: 688, endPoint y: 215, distance: 441.1
click at [688, 215] on div "1 2 3 4 5 6 Which three shapes can be combined to create the figure on the left?" at bounding box center [450, 126] width 636 height 178
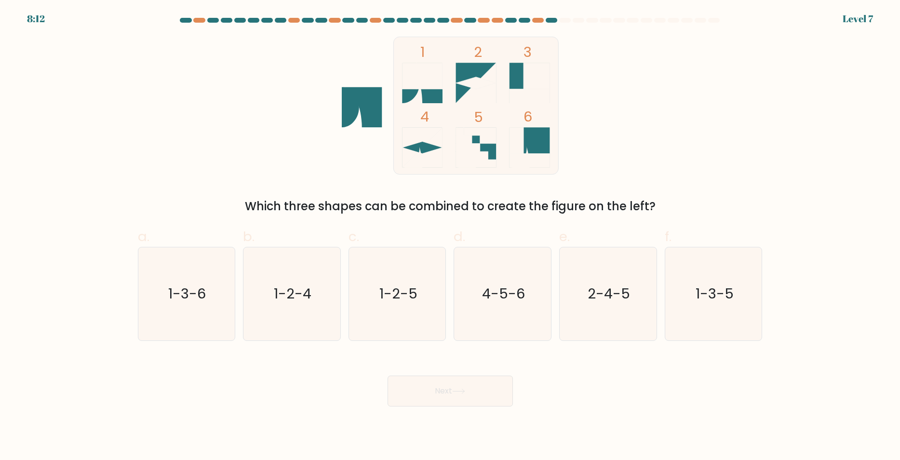
click at [688, 215] on form at bounding box center [450, 212] width 900 height 388
click at [221, 304] on icon "1-3-6" at bounding box center [186, 293] width 93 height 93
click at [450, 236] on input "a. 1-3-6" at bounding box center [450, 233] width 0 height 6
radio input "true"
click at [451, 391] on button "Next" at bounding box center [450, 390] width 125 height 31
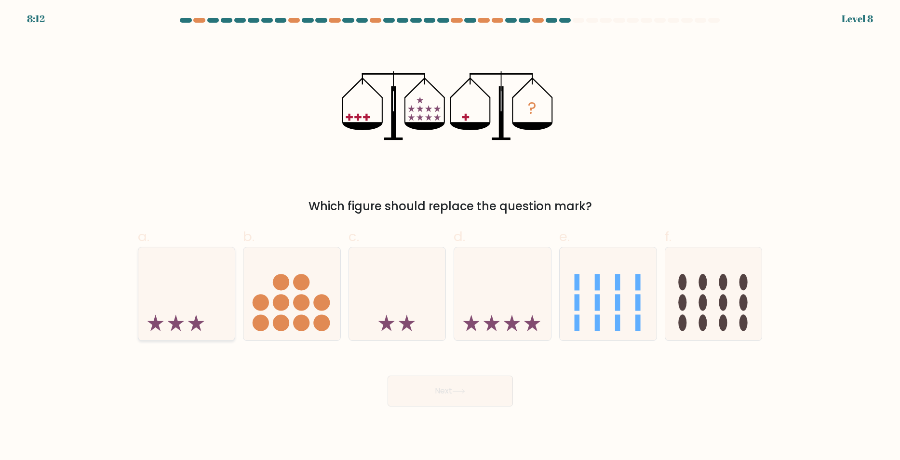
click at [157, 301] on icon at bounding box center [186, 294] width 97 height 80
click at [450, 236] on input "a." at bounding box center [450, 233] width 0 height 6
radio input "true"
click at [443, 389] on button "Next" at bounding box center [450, 390] width 125 height 31
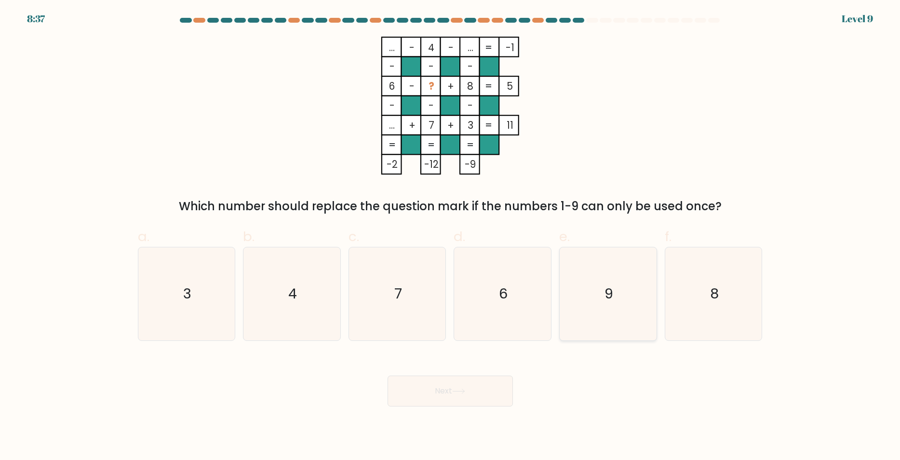
click at [640, 308] on icon "9" at bounding box center [608, 293] width 93 height 93
click at [451, 236] on input "e. 9" at bounding box center [450, 233] width 0 height 6
radio input "true"
click at [506, 388] on button "Next" at bounding box center [450, 390] width 125 height 31
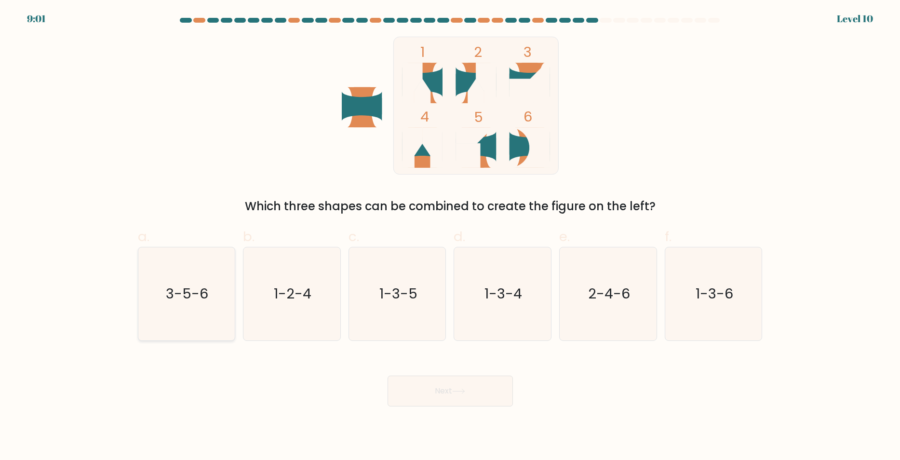
click at [227, 260] on icon "3-5-6" at bounding box center [186, 293] width 93 height 93
click at [450, 236] on input "a. 3-5-6" at bounding box center [450, 233] width 0 height 6
radio input "true"
click at [481, 379] on button "Next" at bounding box center [450, 390] width 125 height 31
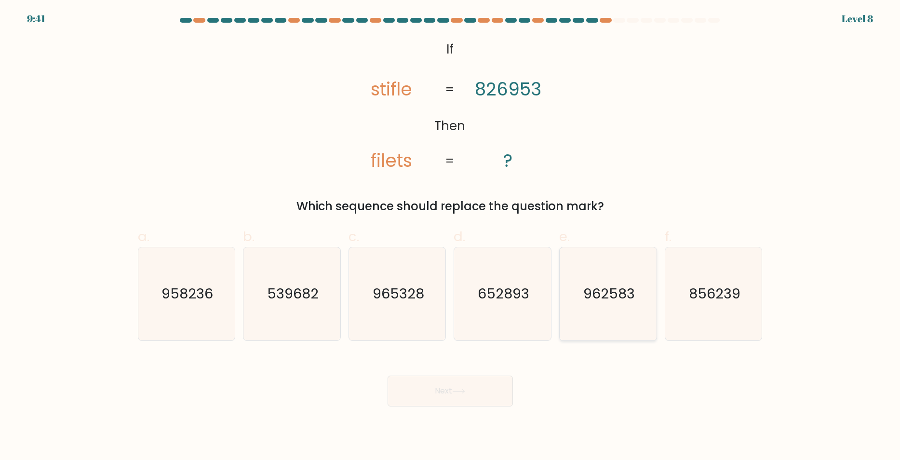
click at [594, 316] on icon "962583" at bounding box center [608, 293] width 93 height 93
click at [451, 236] on input "e. 962583" at bounding box center [450, 233] width 0 height 6
radio input "true"
click at [303, 316] on icon "539682" at bounding box center [291, 293] width 93 height 93
click at [450, 236] on input "b. 539682" at bounding box center [450, 233] width 0 height 6
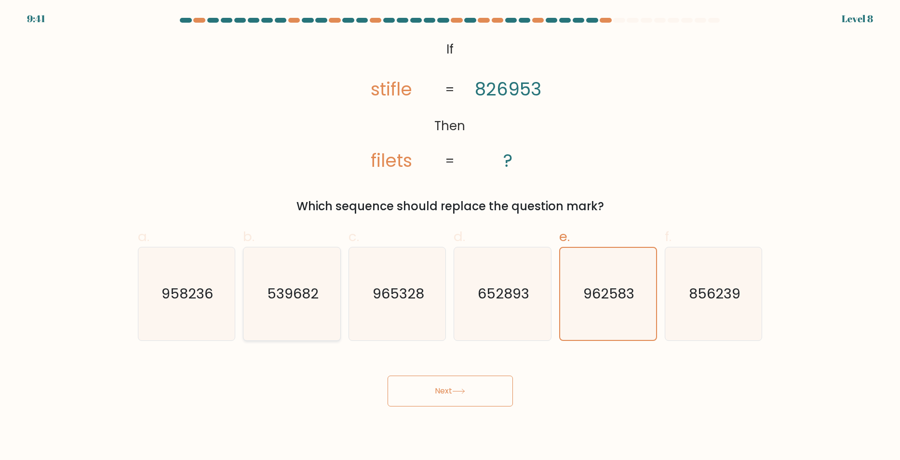
radio input "true"
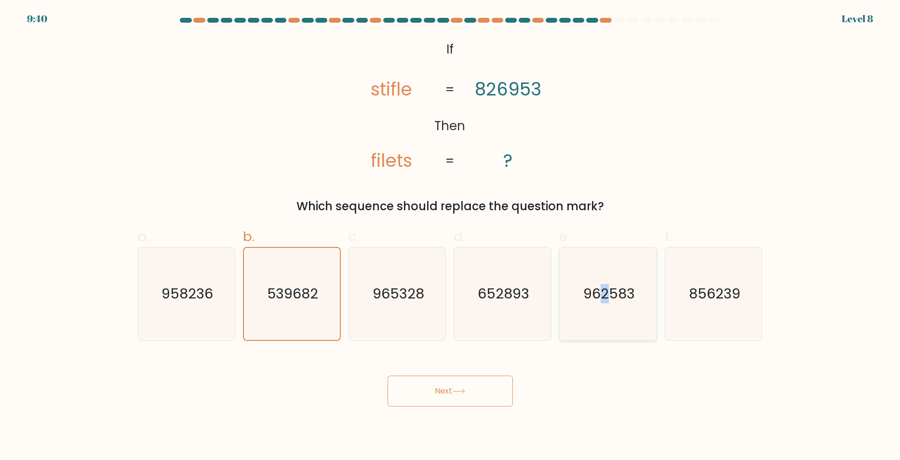
click at [605, 310] on icon "962583" at bounding box center [608, 293] width 93 height 93
click at [451, 236] on input "e. 962583" at bounding box center [450, 233] width 0 height 6
radio input "true"
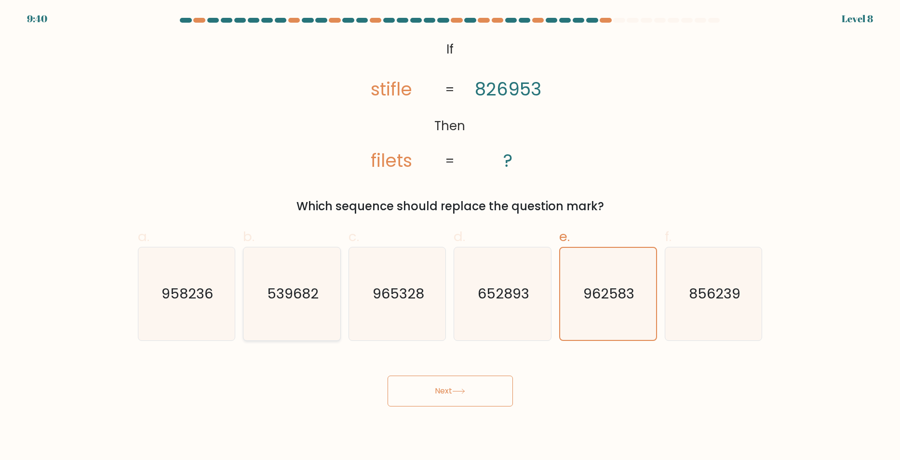
drag, startPoint x: 265, startPoint y: 310, endPoint x: 710, endPoint y: 343, distance: 446.6
click at [266, 310] on icon "539682" at bounding box center [291, 293] width 93 height 93
click at [450, 236] on input "b. 539682" at bounding box center [450, 233] width 0 height 6
radio input "true"
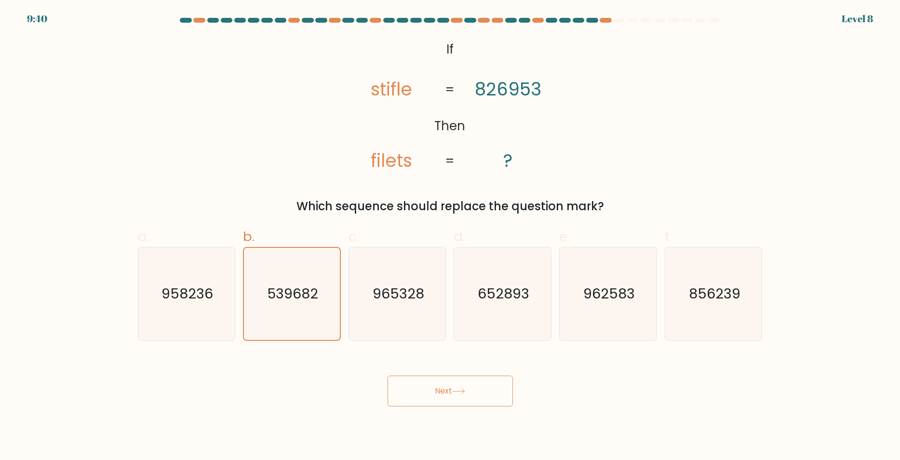
click at [712, 342] on form "If ?" at bounding box center [450, 212] width 900 height 388
click at [522, 308] on icon "652893" at bounding box center [502, 293] width 93 height 93
click at [451, 236] on input "d. 652893" at bounding box center [450, 233] width 0 height 6
radio input "true"
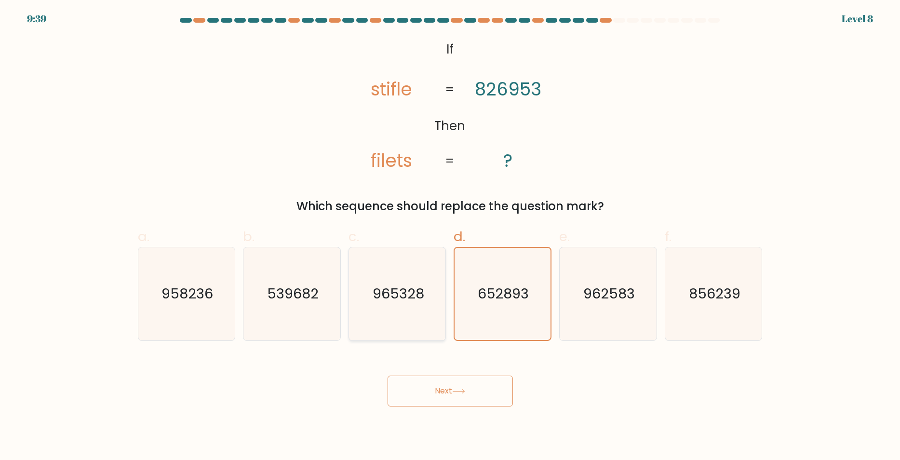
click at [441, 315] on icon "965328" at bounding box center [397, 293] width 93 height 93
click at [450, 236] on input "c. 965328" at bounding box center [450, 233] width 0 height 6
radio input "true"
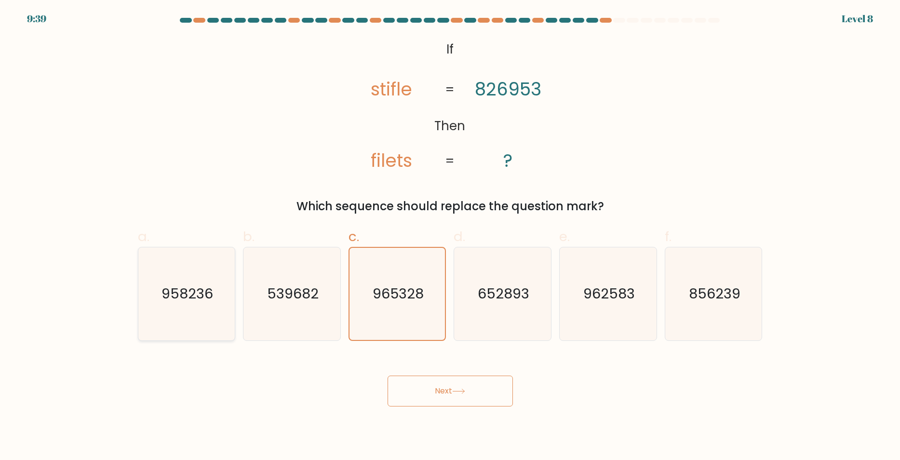
click at [215, 282] on icon "958236" at bounding box center [186, 293] width 93 height 93
click at [450, 236] on input "a. 958236" at bounding box center [450, 233] width 0 height 6
radio input "true"
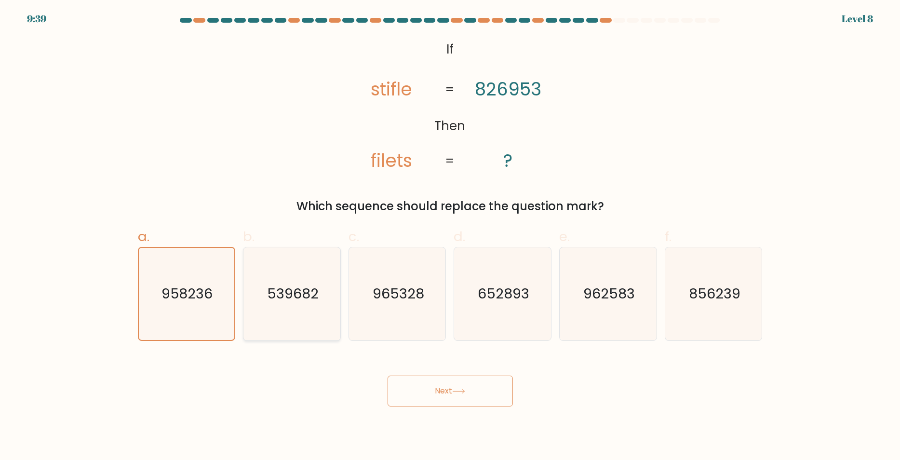
click at [327, 295] on icon "539682" at bounding box center [291, 293] width 93 height 93
click at [450, 236] on input "b. 539682" at bounding box center [450, 233] width 0 height 6
radio input "true"
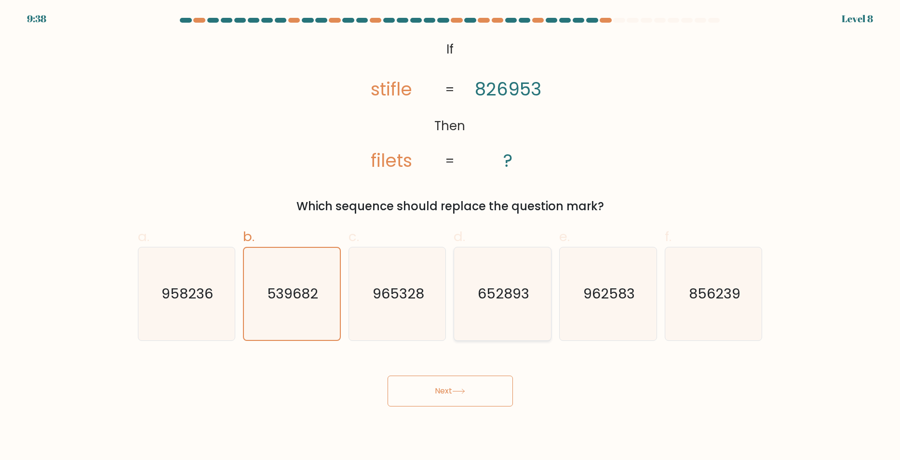
click at [548, 296] on div "a. 958236 b. 539682 c. 965328 d. e." at bounding box center [450, 279] width 632 height 121
click at [297, 254] on icon "539682" at bounding box center [292, 294] width 92 height 92
click at [748, 289] on icon "856239" at bounding box center [713, 293] width 93 height 93
click at [451, 236] on input "f. 856239" at bounding box center [450, 233] width 0 height 6
radio input "true"
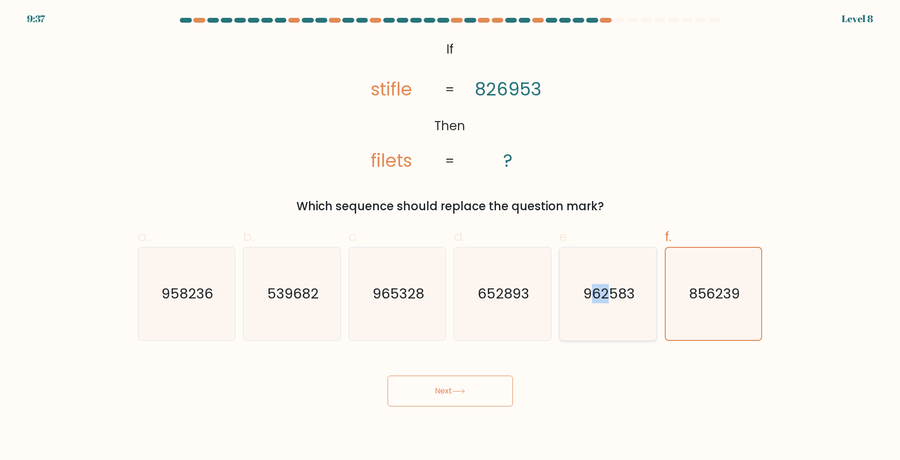
drag, startPoint x: 594, startPoint y: 304, endPoint x: 418, endPoint y: 302, distance: 176.4
click at [585, 305] on icon "962583" at bounding box center [608, 293] width 93 height 93
click at [418, 302] on icon "965328" at bounding box center [397, 293] width 93 height 93
click at [450, 236] on input "c. 965328" at bounding box center [450, 233] width 0 height 6
radio input "true"
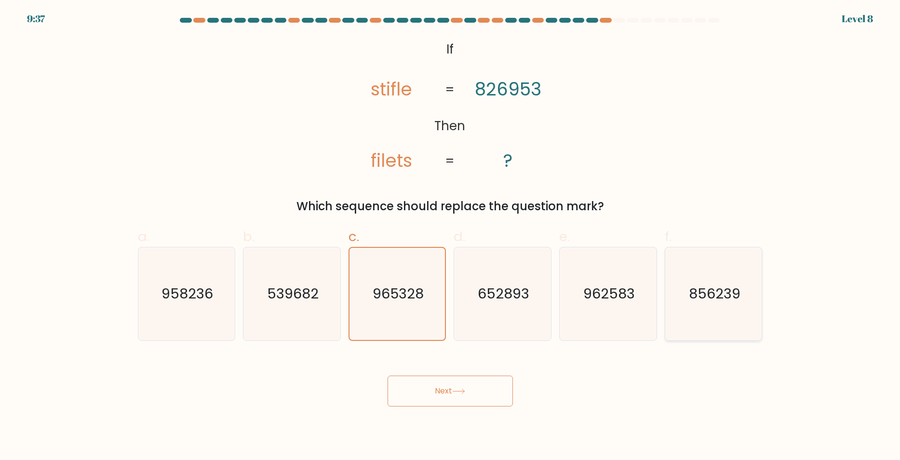
drag, startPoint x: 727, startPoint y: 321, endPoint x: 509, endPoint y: 308, distance: 218.3
click at [726, 321] on icon "856239" at bounding box center [713, 293] width 93 height 93
click at [451, 236] on input "f. 856239" at bounding box center [450, 233] width 0 height 6
radio input "true"
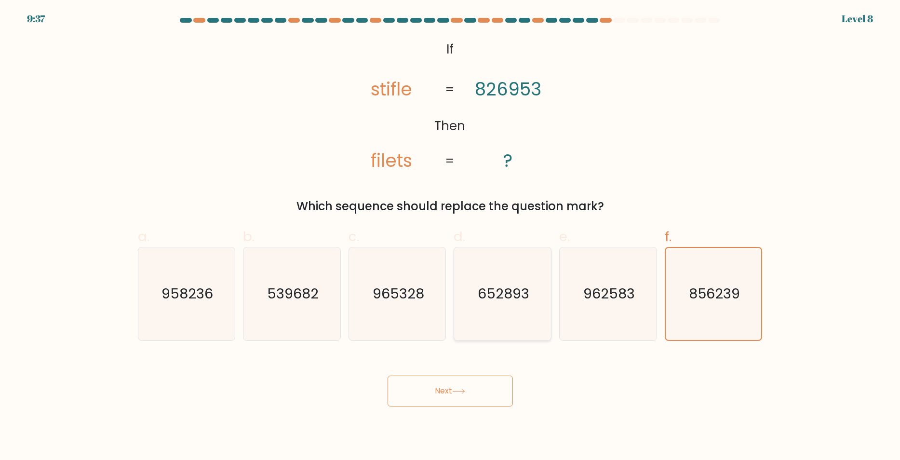
click at [417, 303] on icon "965328" at bounding box center [397, 293] width 93 height 93
click at [450, 236] on input "c. 965328" at bounding box center [450, 233] width 0 height 6
radio input "true"
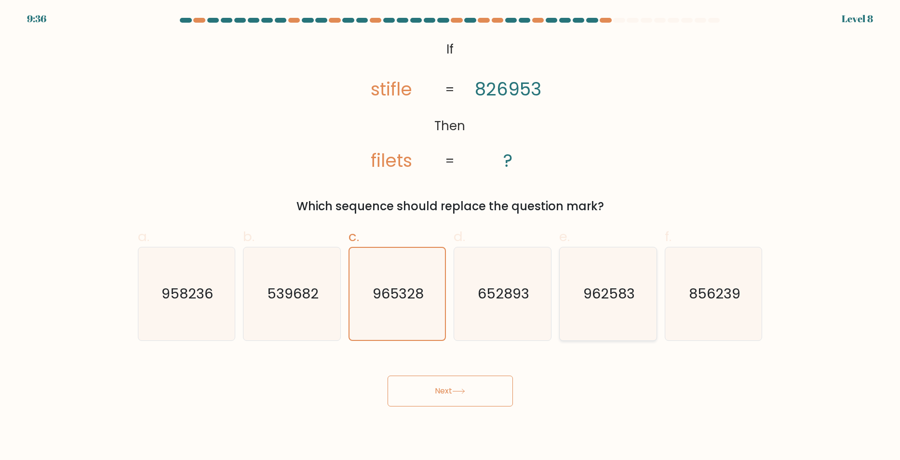
click at [588, 301] on icon "962583" at bounding box center [608, 293] width 93 height 93
click at [451, 236] on input "e. 962583" at bounding box center [450, 233] width 0 height 6
radio input "true"
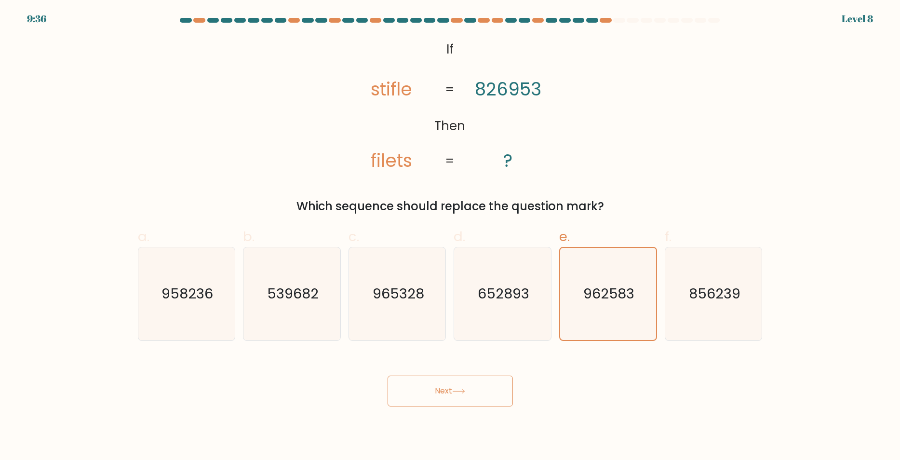
drag, startPoint x: 543, startPoint y: 423, endPoint x: 559, endPoint y: 430, distance: 16.8
click at [546, 424] on body "9:36 Level 8 If" at bounding box center [450, 230] width 900 height 460
click at [437, 388] on button "Next" at bounding box center [450, 390] width 125 height 31
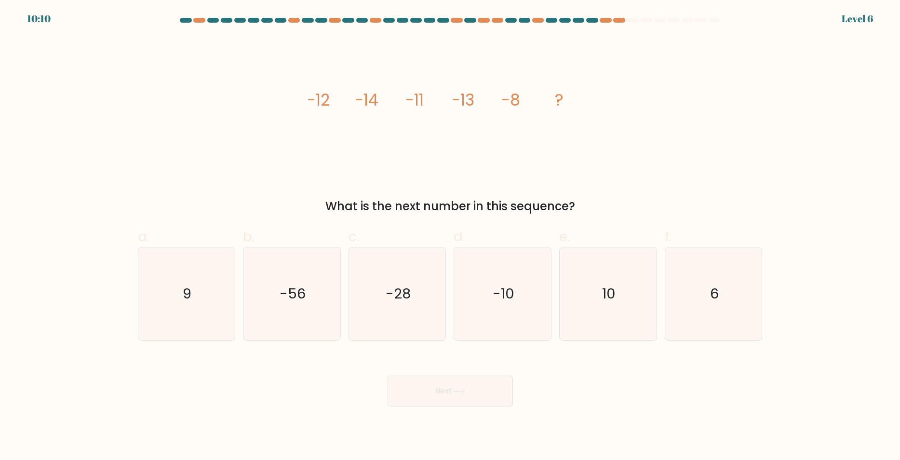
click at [310, 104] on tspan "-12" at bounding box center [318, 100] width 23 height 23
click at [336, 108] on icon "image/svg+xml -12 -14 -11 -13 -8 ?" at bounding box center [450, 106] width 289 height 138
click at [320, 105] on tspan "-12" at bounding box center [318, 100] width 23 height 23
click at [321, 104] on tspan "-12" at bounding box center [318, 100] width 23 height 23
drag, startPoint x: 365, startPoint y: 103, endPoint x: 375, endPoint y: 103, distance: 10.1
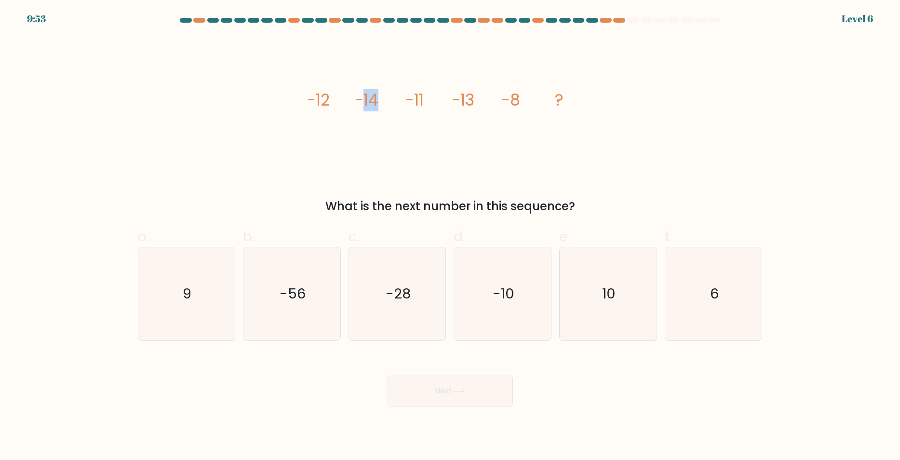
click at [375, 103] on tspan "-14" at bounding box center [366, 100] width 24 height 23
drag, startPoint x: 415, startPoint y: 104, endPoint x: 455, endPoint y: 98, distance: 40.9
click at [428, 103] on icon "image/svg+xml -12 -14 -11 -13 -8 ?" at bounding box center [450, 106] width 289 height 138
drag, startPoint x: 462, startPoint y: 105, endPoint x: 500, endPoint y: 105, distance: 38.1
click at [468, 105] on tspan "-13" at bounding box center [462, 100] width 23 height 23
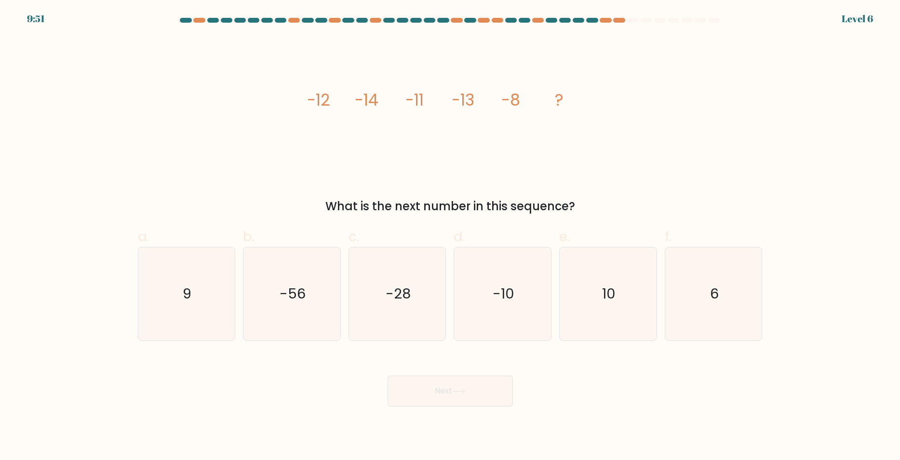
click at [513, 107] on tspan "-8" at bounding box center [510, 100] width 19 height 23
click at [556, 106] on tspan "?" at bounding box center [559, 100] width 9 height 23
click at [506, 297] on text "-10" at bounding box center [504, 293] width 22 height 19
click at [451, 236] on input "d. -10" at bounding box center [450, 233] width 0 height 6
radio input "true"
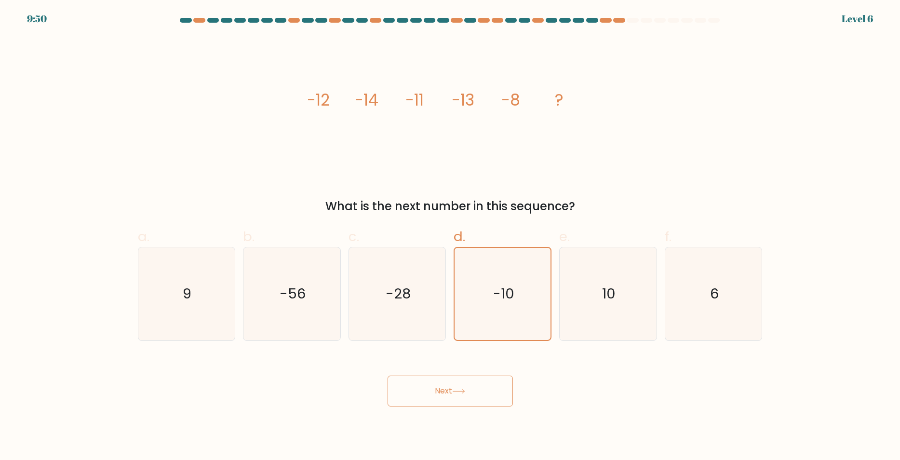
drag, startPoint x: 472, startPoint y: 397, endPoint x: 490, endPoint y: 390, distance: 19.1
click at [473, 396] on button "Next" at bounding box center [450, 390] width 125 height 31
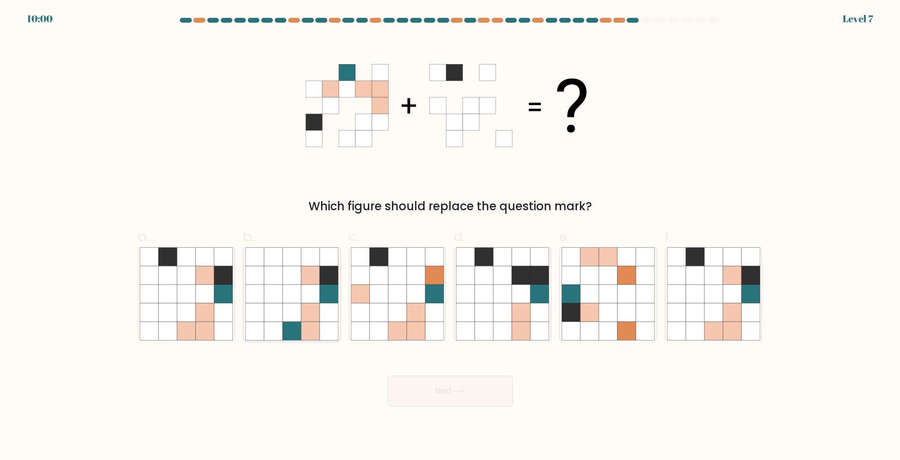
click at [311, 287] on icon at bounding box center [310, 293] width 18 height 18
click at [450, 236] on input "b." at bounding box center [450, 233] width 0 height 6
radio input "true"
click at [447, 388] on button "Next" at bounding box center [450, 390] width 125 height 31
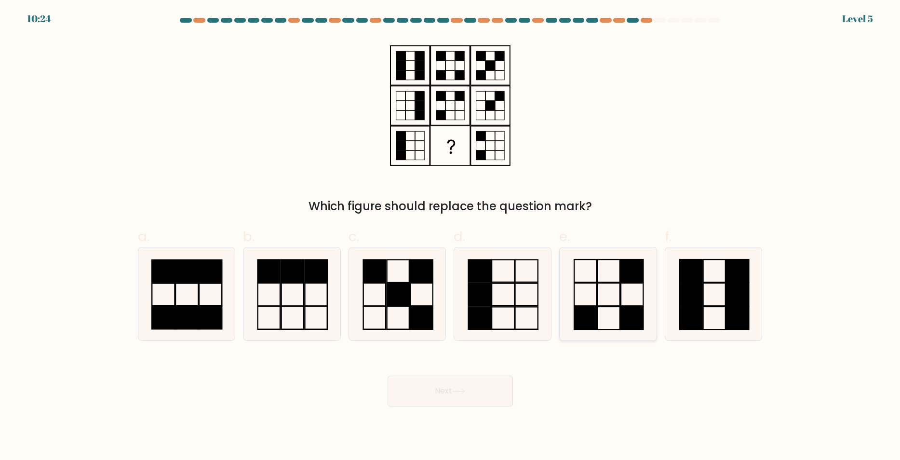
click at [568, 289] on icon at bounding box center [608, 293] width 93 height 93
click at [451, 236] on input "e." at bounding box center [450, 233] width 0 height 6
radio input "true"
click at [479, 374] on div "Next" at bounding box center [450, 379] width 636 height 54
click at [478, 388] on button "Next" at bounding box center [450, 390] width 125 height 31
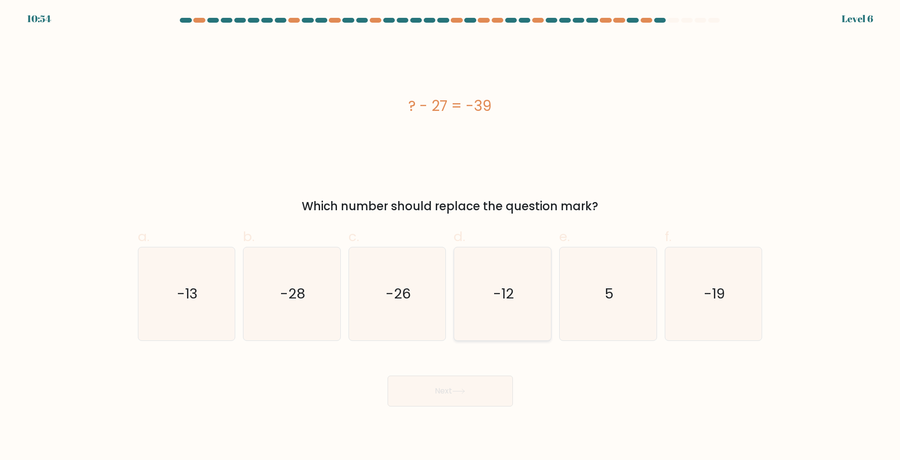
click at [489, 299] on icon "-12" at bounding box center [502, 293] width 93 height 93
click at [451, 236] on input "d. -12" at bounding box center [450, 233] width 0 height 6
radio input "true"
click at [467, 375] on button "Next" at bounding box center [450, 390] width 125 height 31
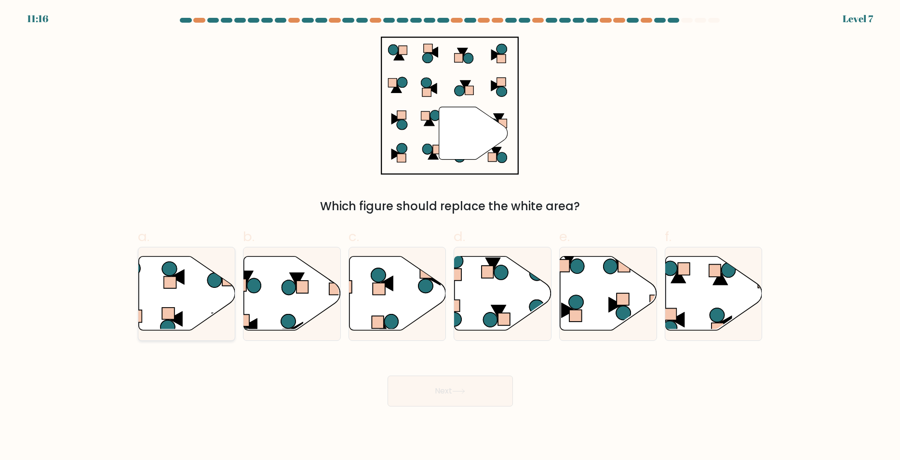
click at [168, 289] on icon at bounding box center [186, 293] width 97 height 74
click at [450, 236] on input "a." at bounding box center [450, 233] width 0 height 6
radio input "true"
click at [439, 386] on button "Next" at bounding box center [450, 390] width 125 height 31
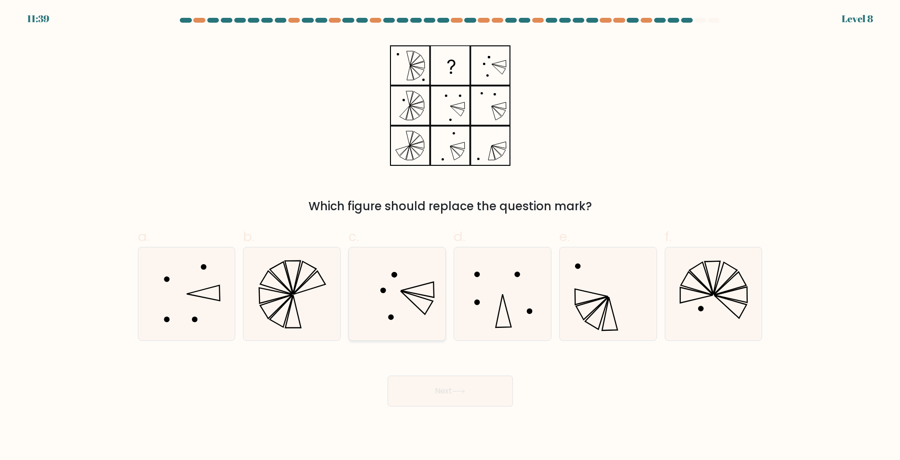
click at [405, 274] on icon at bounding box center [397, 293] width 93 height 93
click at [450, 236] on input "c." at bounding box center [450, 233] width 0 height 6
radio input "true"
click at [455, 406] on button "Next" at bounding box center [450, 390] width 125 height 31
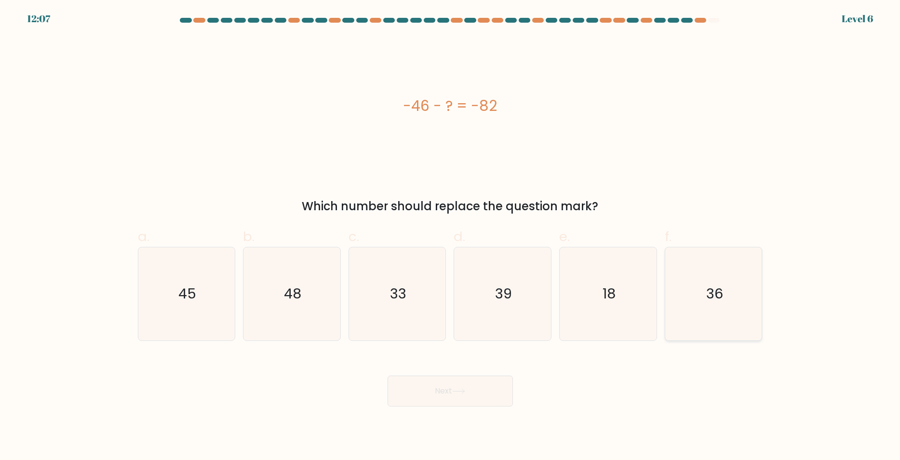
click at [694, 284] on icon "36" at bounding box center [713, 293] width 93 height 93
click at [451, 236] on input "f. 36" at bounding box center [450, 233] width 0 height 6
radio input "true"
click at [428, 381] on button "Next" at bounding box center [450, 390] width 125 height 31
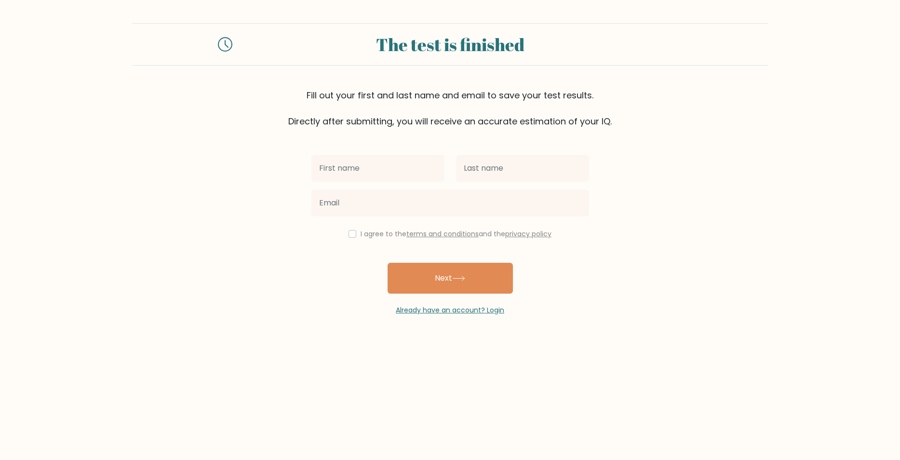
click at [430, 388] on body "The test is finished Fill out your first and last name and email to save your t…" at bounding box center [450, 230] width 900 height 460
click at [400, 174] on input "text" at bounding box center [377, 168] width 133 height 27
type input "niks"
click at [533, 172] on input "text" at bounding box center [522, 168] width 133 height 27
type input "blaksenieks"
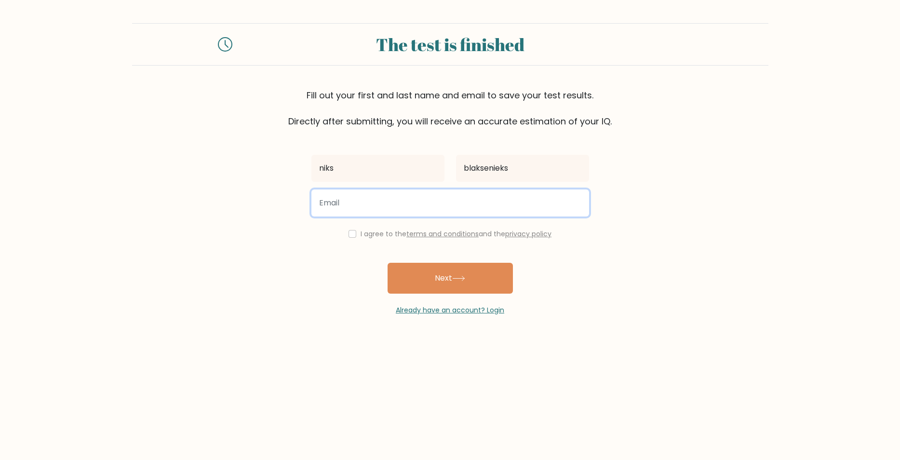
click at [529, 193] on input "email" at bounding box center [450, 202] width 278 height 27
type input "niksblaksenieks@gmail.com"
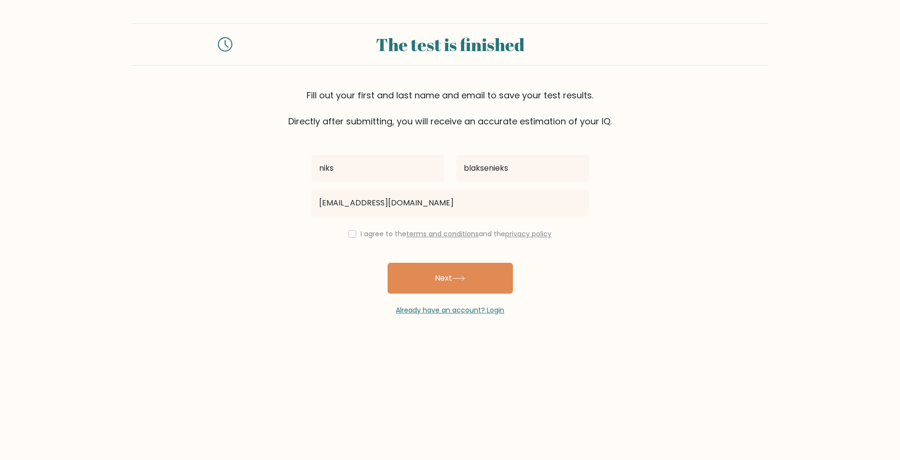
click at [361, 233] on label "I agree to the terms and conditions and the privacy policy" at bounding box center [456, 234] width 191 height 10
click at [348, 236] on input "checkbox" at bounding box center [352, 234] width 8 height 8
checkbox input "true"
click at [409, 264] on button "Next" at bounding box center [450, 278] width 125 height 31
